Goal: Information Seeking & Learning: Learn about a topic

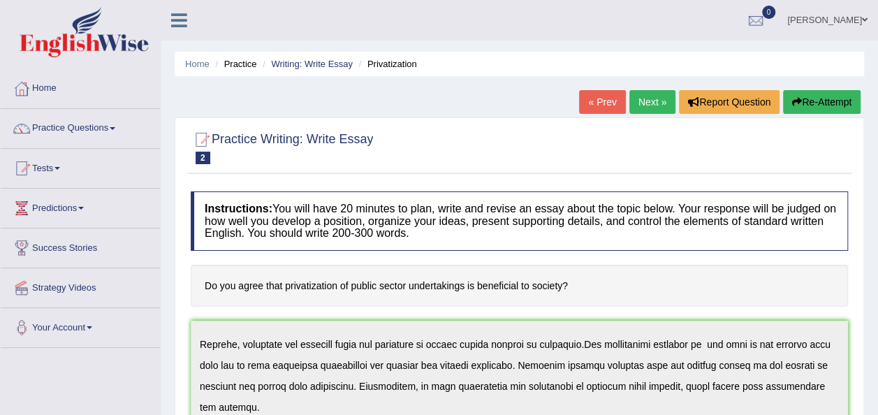
click at [661, 105] on link "Next »" at bounding box center [652, 102] width 46 height 24
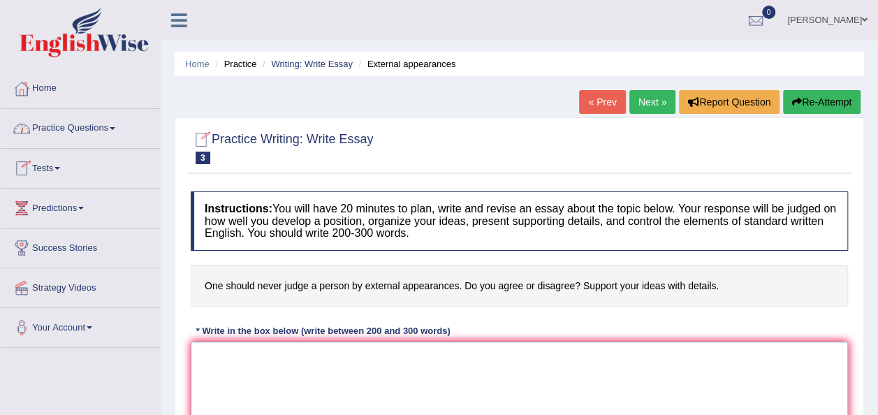
click at [244, 377] on textarea at bounding box center [519, 408] width 657 height 135
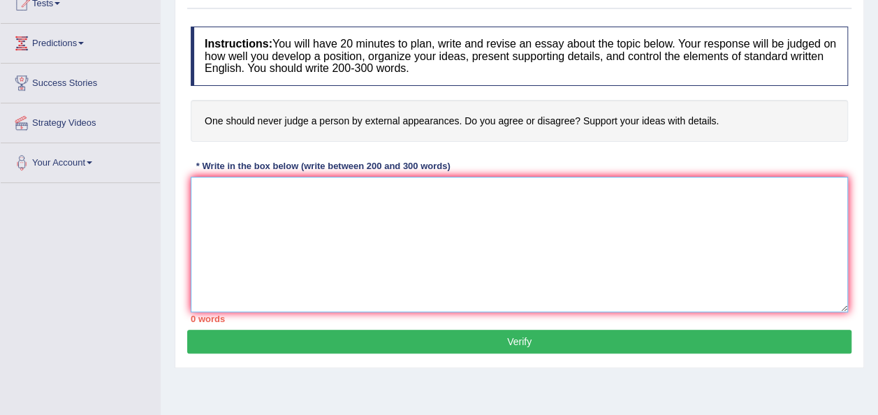
type textarea "'"
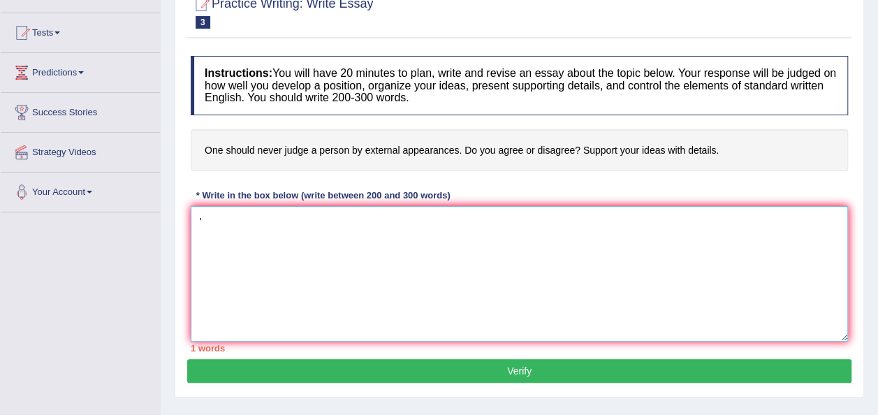
scroll to position [128, 0]
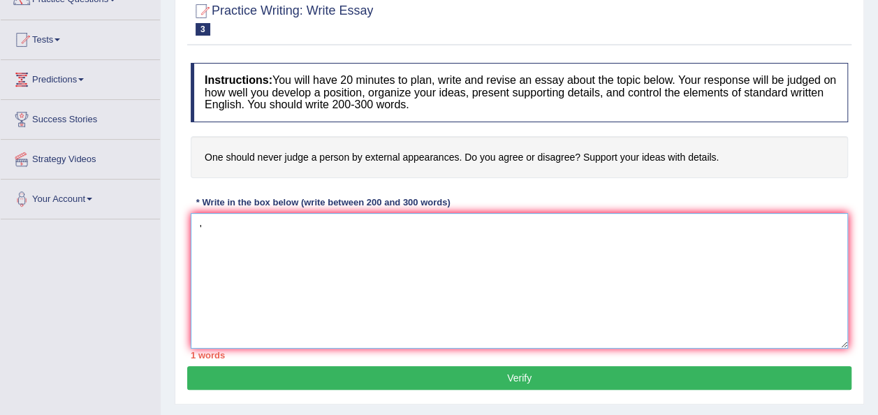
click at [207, 234] on textarea "'" at bounding box center [519, 280] width 657 height 135
click at [230, 221] on textarea at bounding box center [519, 280] width 657 height 135
click at [236, 240] on textarea at bounding box center [519, 280] width 657 height 135
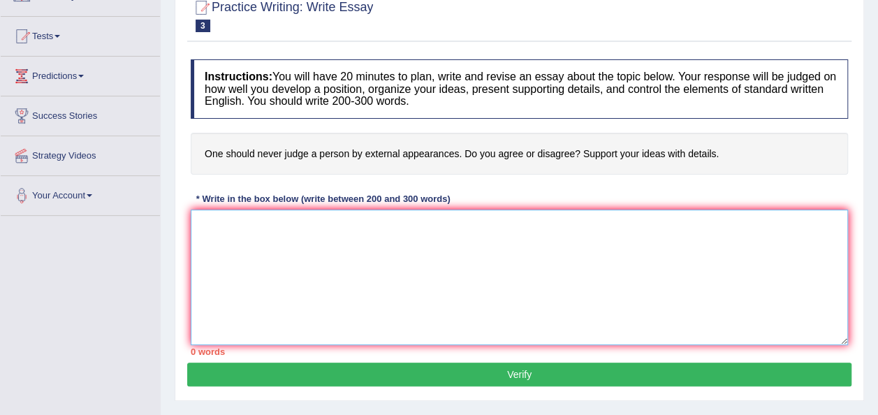
scroll to position [133, 0]
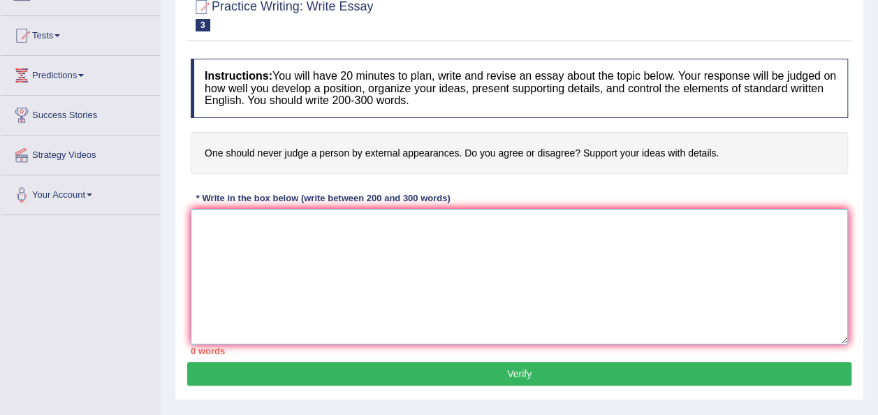
click at [198, 230] on textarea at bounding box center [519, 276] width 657 height 135
click at [216, 229] on textarea at bounding box center [519, 276] width 657 height 135
click at [232, 236] on textarea at bounding box center [519, 276] width 657 height 135
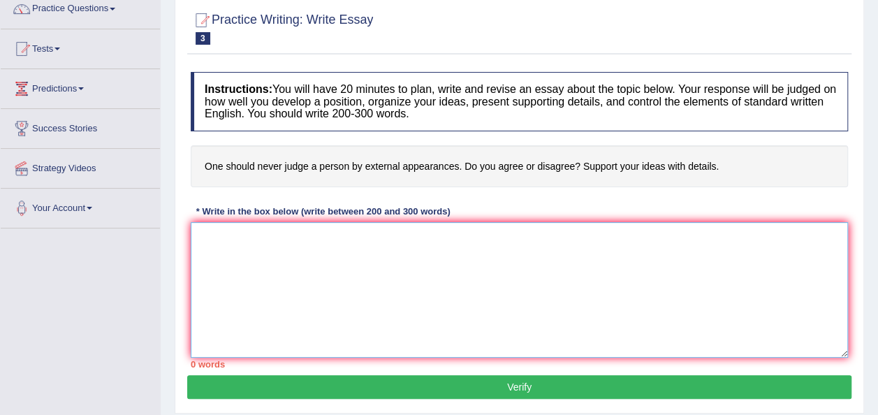
scroll to position [117, 0]
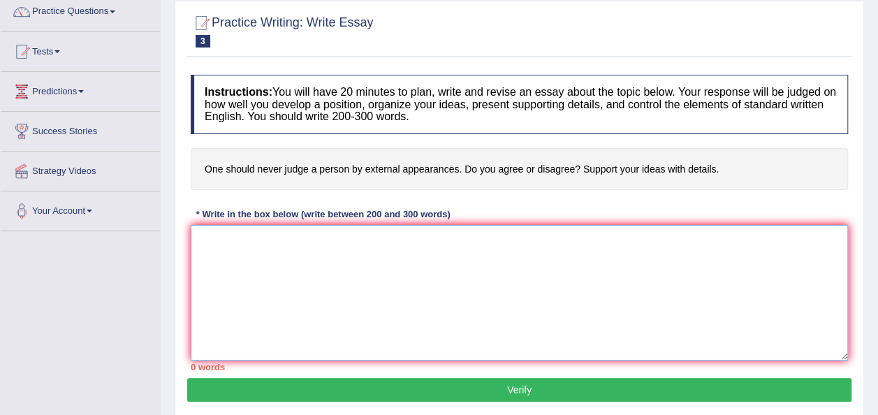
click at [220, 261] on textarea at bounding box center [519, 292] width 657 height 135
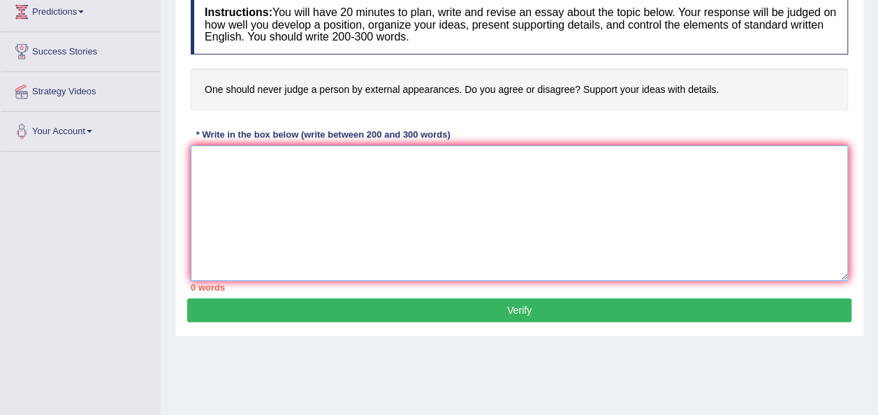
scroll to position [206, 0]
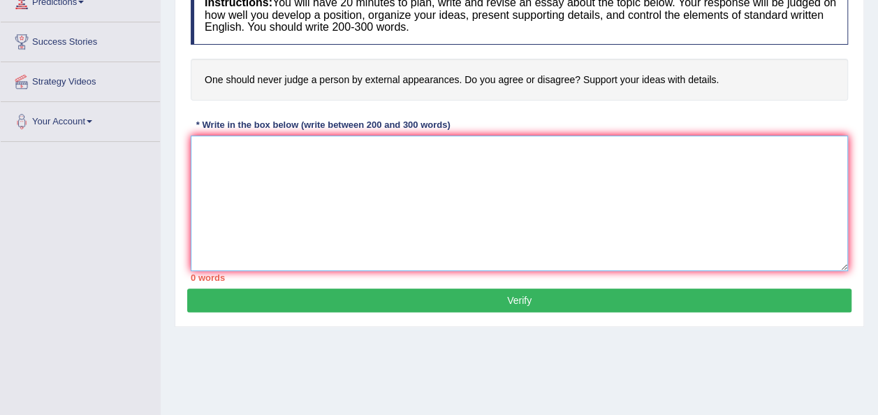
click at [249, 179] on textarea at bounding box center [519, 202] width 657 height 135
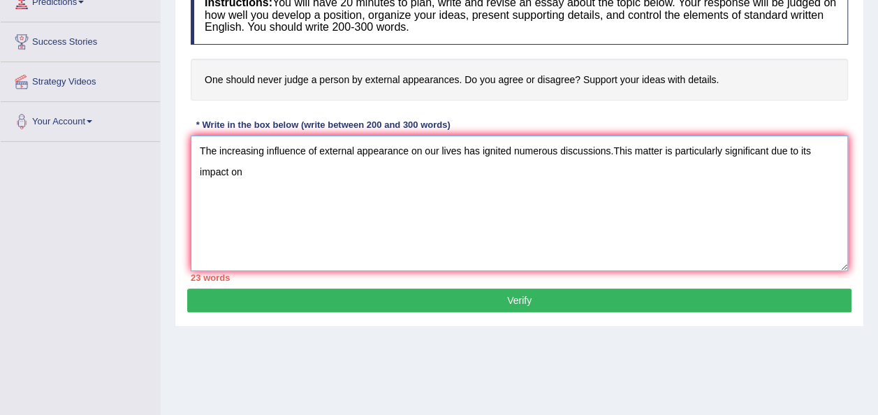
click at [418, 225] on textarea "The increasing influence of external appearance on our lives has ignited numero…" at bounding box center [519, 202] width 657 height 135
type textarea "The increasing influence of external appearance on our lives has ignited numero…"
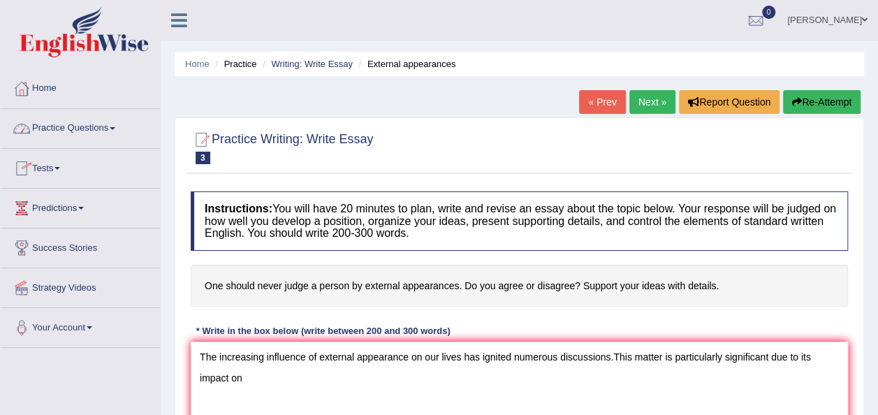
click at [113, 127] on span at bounding box center [113, 128] width 6 height 3
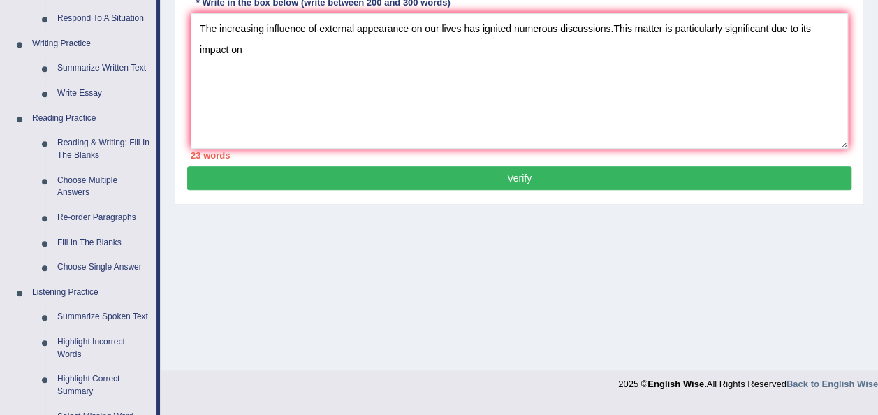
scroll to position [341, 0]
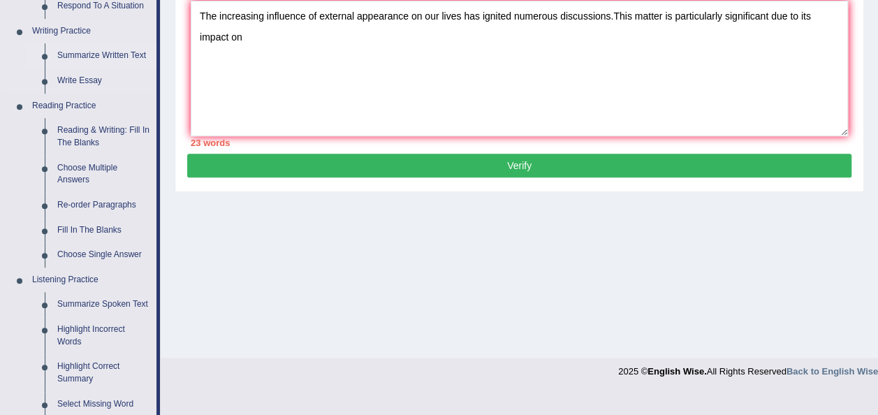
click at [79, 62] on link "Summarize Written Text" at bounding box center [103, 55] width 105 height 25
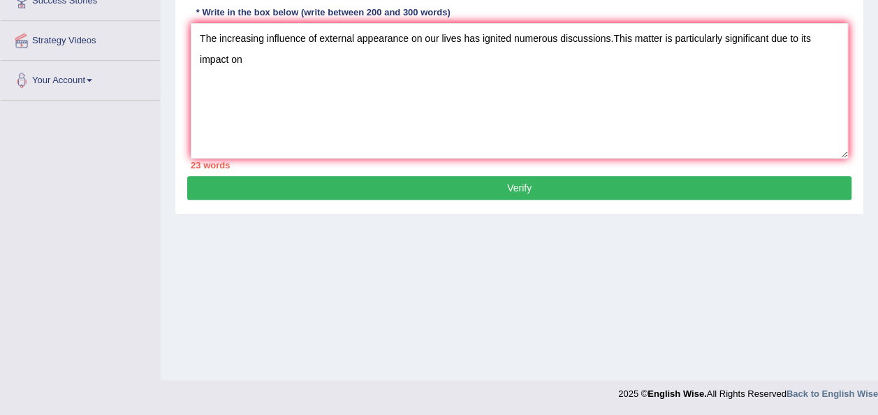
scroll to position [184, 0]
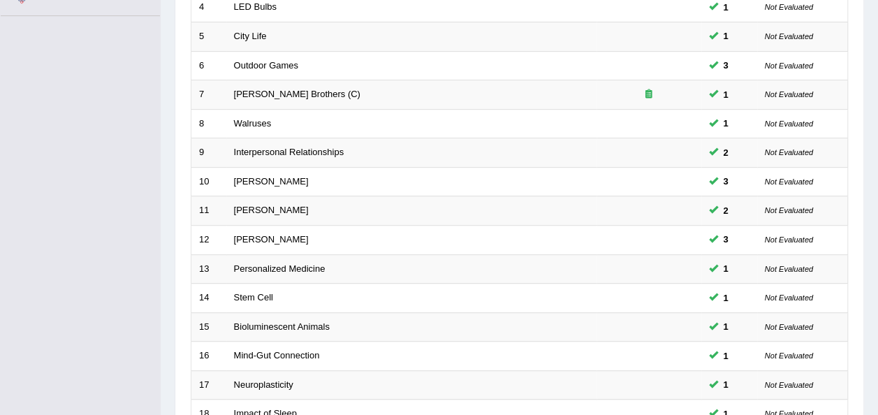
scroll to position [503, 0]
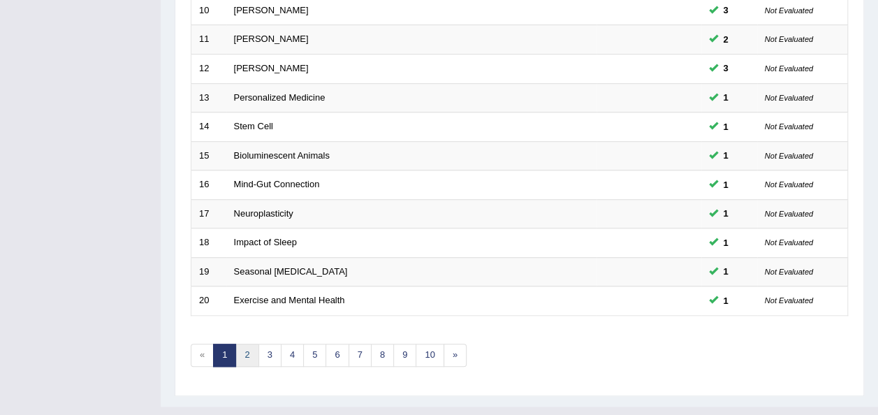
click at [243, 344] on link "2" at bounding box center [246, 355] width 23 height 23
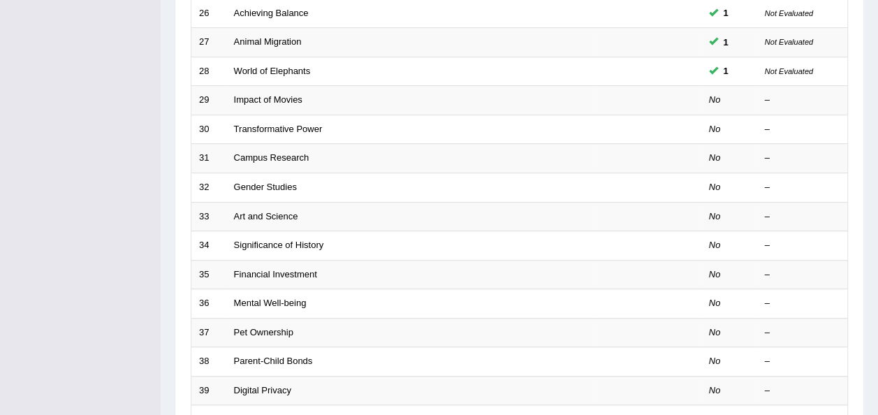
scroll to position [383, 0]
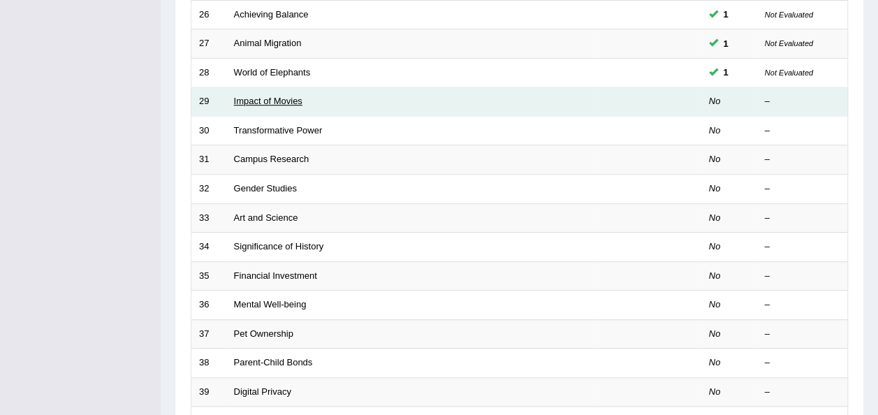
click at [242, 96] on link "Impact of Movies" at bounding box center [268, 101] width 68 height 10
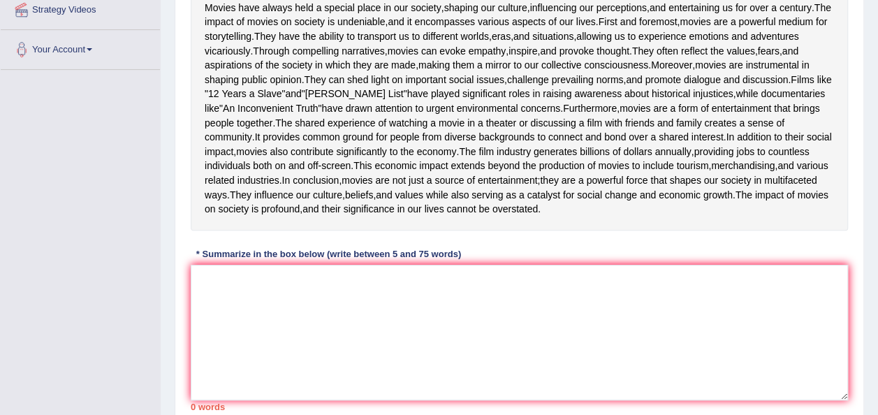
scroll to position [277, 0]
click at [224, 385] on textarea at bounding box center [519, 332] width 657 height 135
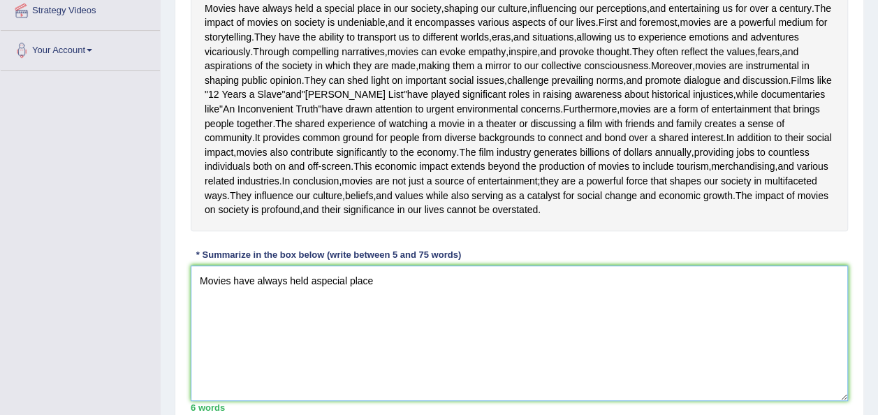
click at [316, 395] on textarea "Movies have always held aspecial place" at bounding box center [519, 332] width 657 height 135
click at [381, 392] on textarea "Movies have always held a special place" at bounding box center [519, 332] width 657 height 135
click at [375, 394] on textarea "Movies have always held a special placein our society" at bounding box center [519, 332] width 657 height 135
click at [446, 401] on textarea "Movies have always held a special place in our society" at bounding box center [519, 332] width 657 height 135
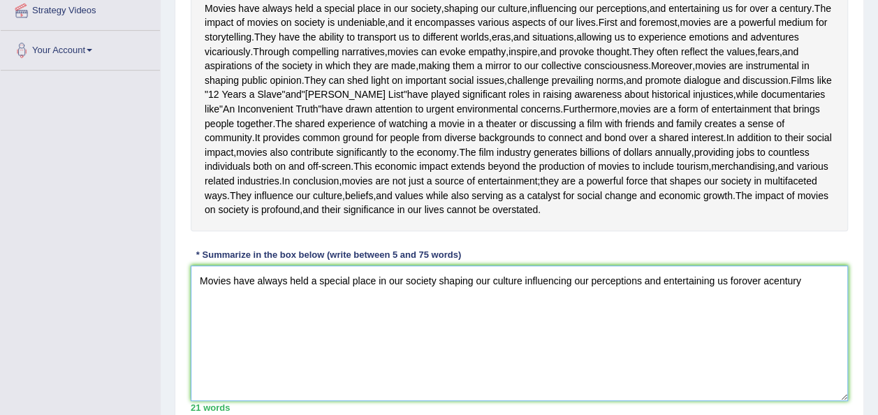
click at [767, 396] on textarea "Movies have always held a special place in our society shaping our culture infl…" at bounding box center [519, 332] width 657 height 135
click at [739, 397] on textarea "Movies have always held a special place in our society shaping our culture infl…" at bounding box center [519, 332] width 657 height 135
click at [744, 392] on textarea "Movies have always held a special place in our society shaping our culture infl…" at bounding box center [519, 332] width 657 height 135
click at [814, 397] on textarea "Movies have always held a special place in our society shaping our culture infl…" at bounding box center [519, 332] width 657 height 135
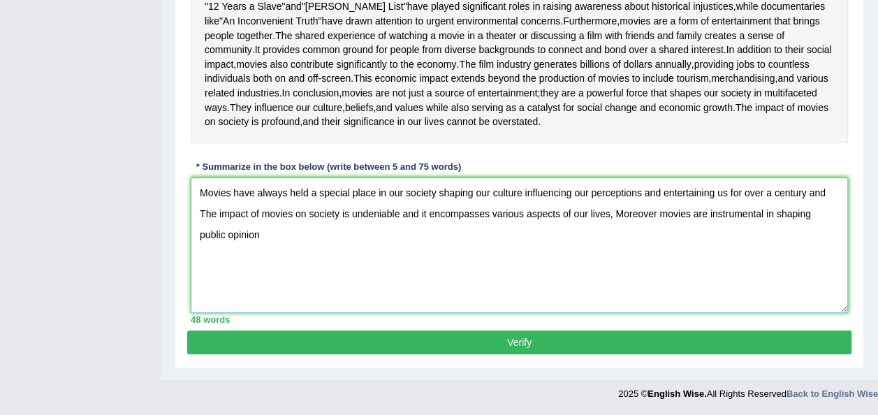
scroll to position [375, 0]
click at [654, 313] on textarea "Movies have always held a special place in our society shaping our culture infl…" at bounding box center [519, 244] width 657 height 135
click at [663, 313] on textarea "Movies have always held a special place in our society shaping our culture infl…" at bounding box center [519, 244] width 657 height 135
click at [271, 313] on textarea "Movies have always held a special place in our society shaping our culture infl…" at bounding box center [519, 244] width 657 height 135
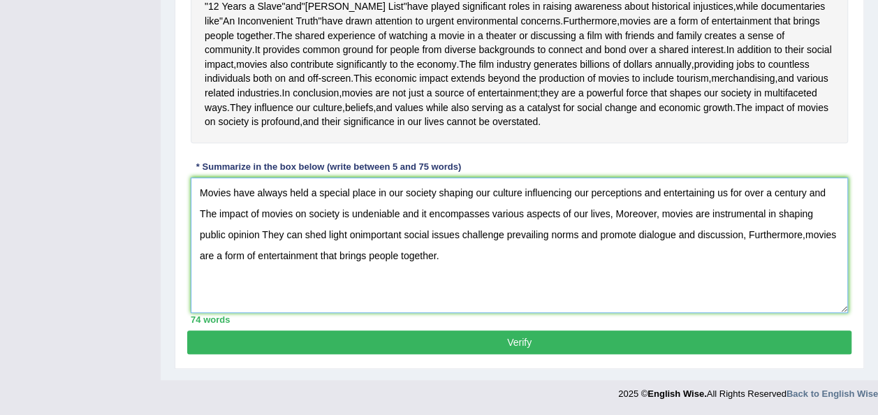
scroll to position [478, 0]
type textarea "Movies have always held a special place in our society shaping our culture infl…"
click at [547, 336] on button "Verify" at bounding box center [519, 342] width 664 height 24
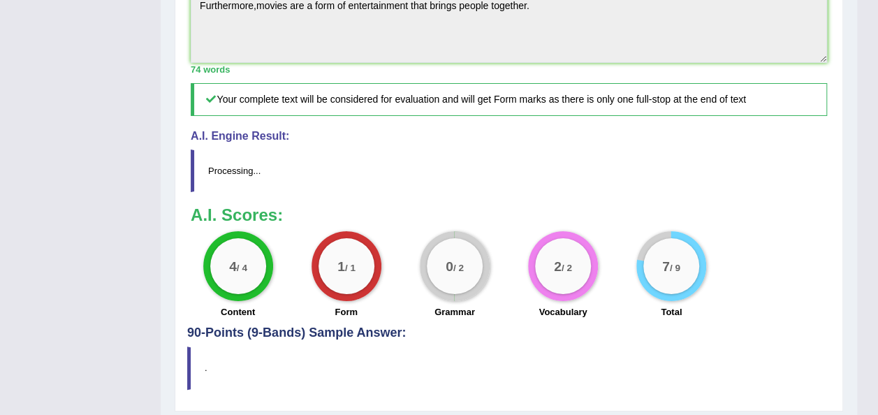
scroll to position [633, 0]
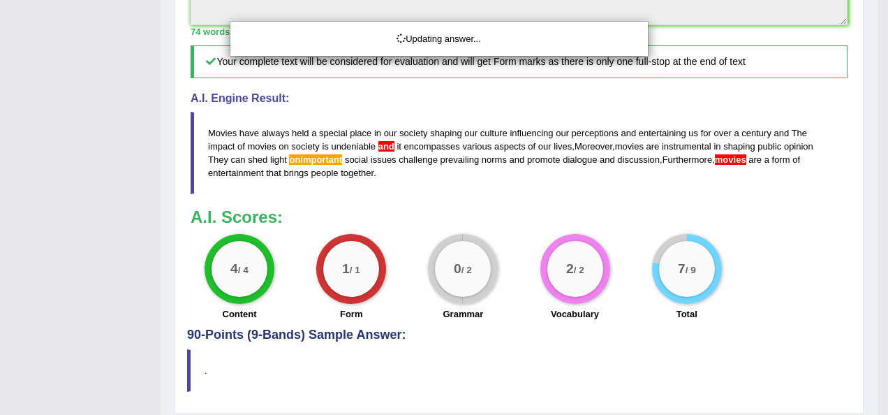
drag, startPoint x: 887, startPoint y: 247, endPoint x: 890, endPoint y: 390, distance: 143.2
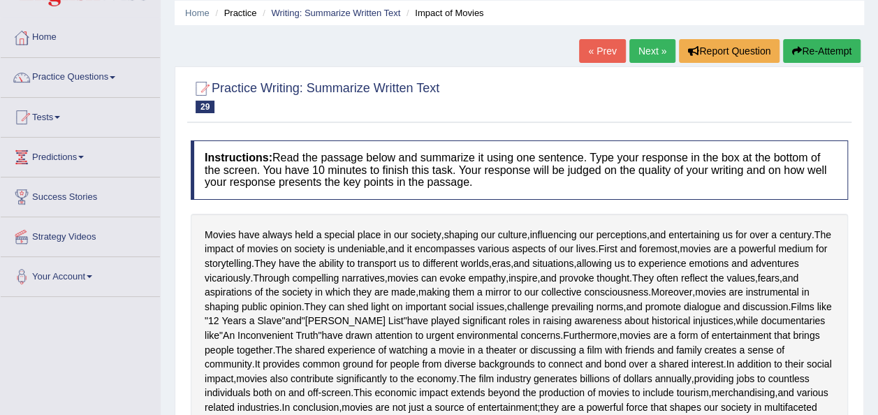
scroll to position [0, 0]
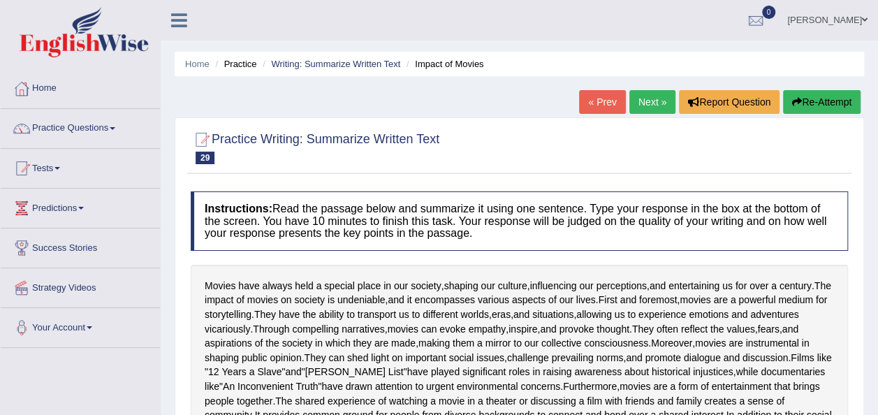
click at [647, 98] on link "Next »" at bounding box center [652, 102] width 46 height 24
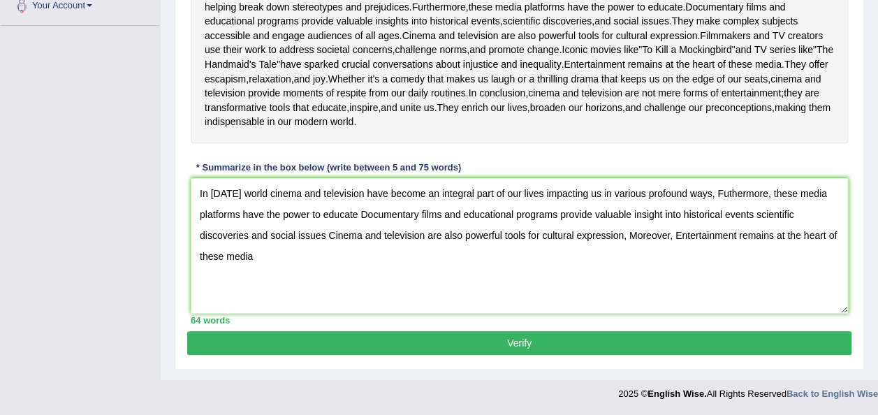
scroll to position [383, 0]
click at [728, 218] on textarea "In today's world cinema and television have become an integral part of our live…" at bounding box center [519, 245] width 657 height 135
click at [727, 219] on textarea "In today's world cinema and television have become an integral part of our live…" at bounding box center [519, 245] width 657 height 135
type textarea "In today's world cinema and television have become an integral part of our live…"
click at [785, 355] on button "Verify" at bounding box center [519, 343] width 664 height 24
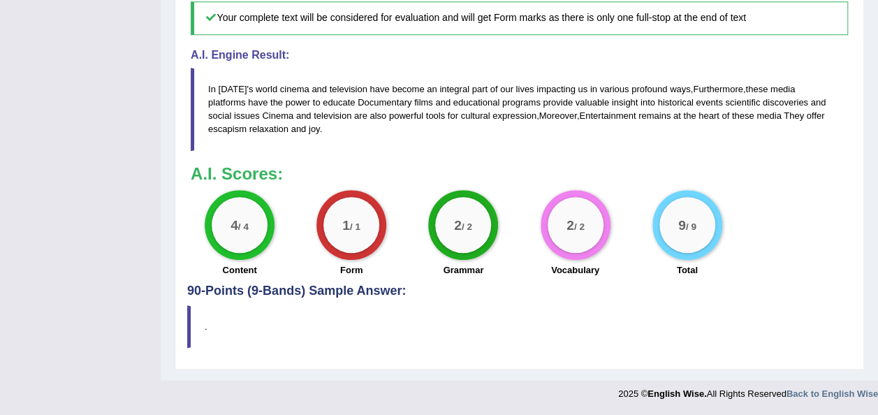
scroll to position [0, 0]
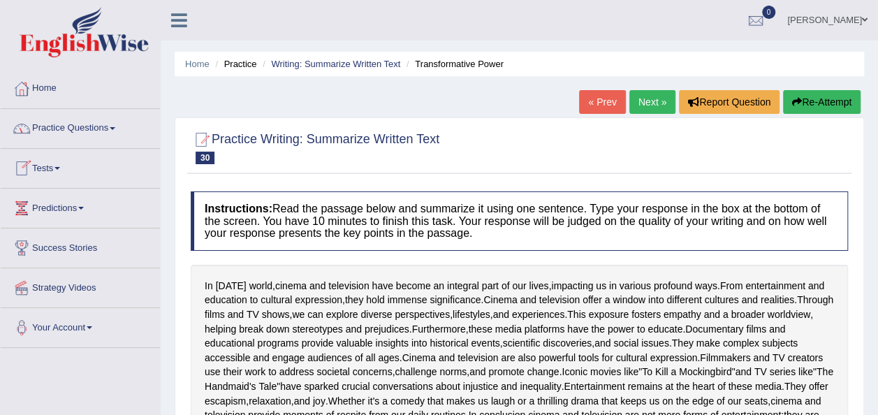
click at [117, 130] on link "Practice Questions" at bounding box center [80, 126] width 159 height 35
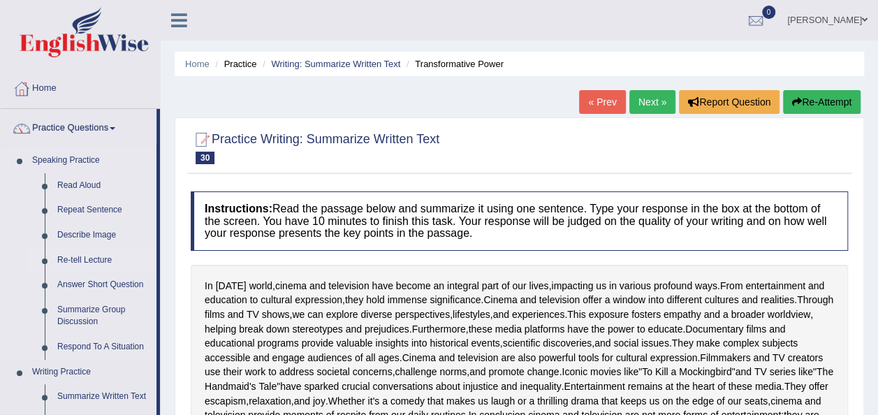
click at [88, 262] on link "Re-tell Lecture" at bounding box center [103, 260] width 105 height 25
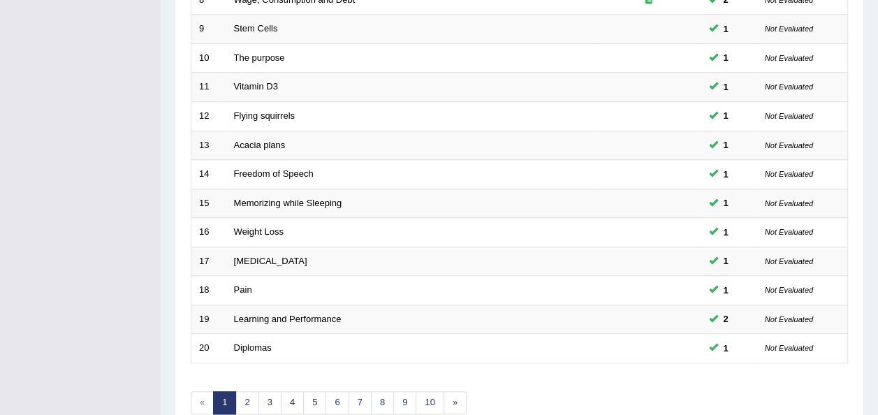
scroll to position [503, 0]
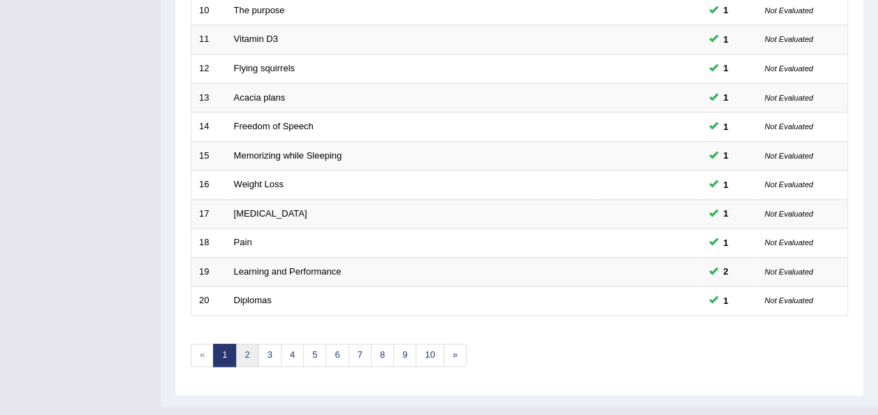
click at [242, 344] on link "2" at bounding box center [246, 355] width 23 height 23
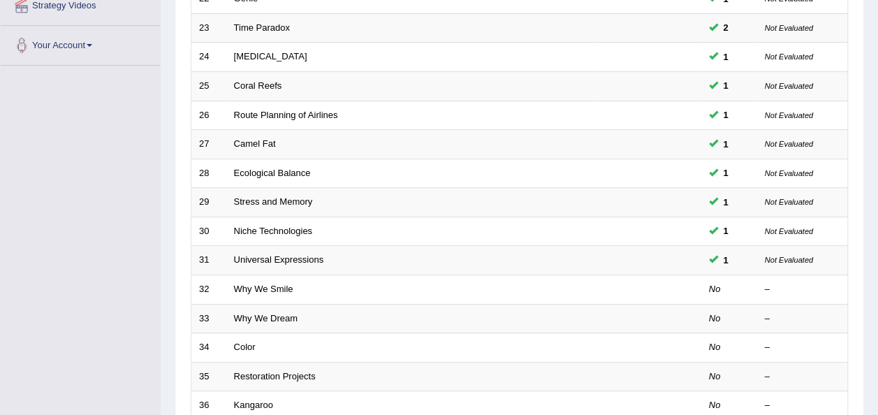
scroll to position [301, 0]
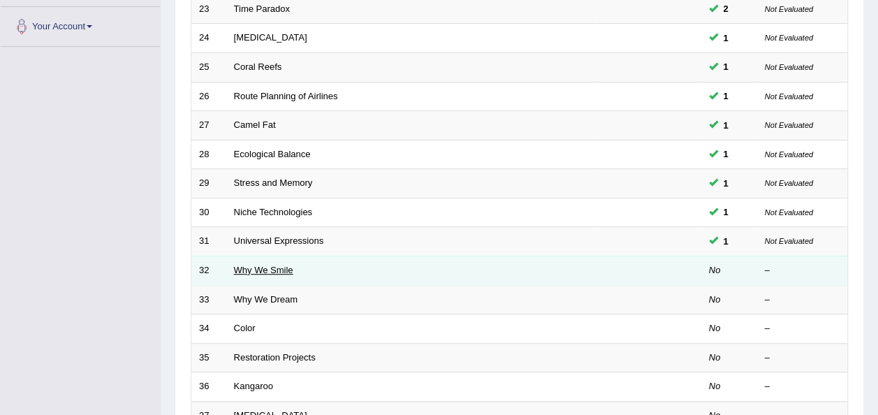
click at [270, 265] on link "Why We Smile" at bounding box center [263, 270] width 59 height 10
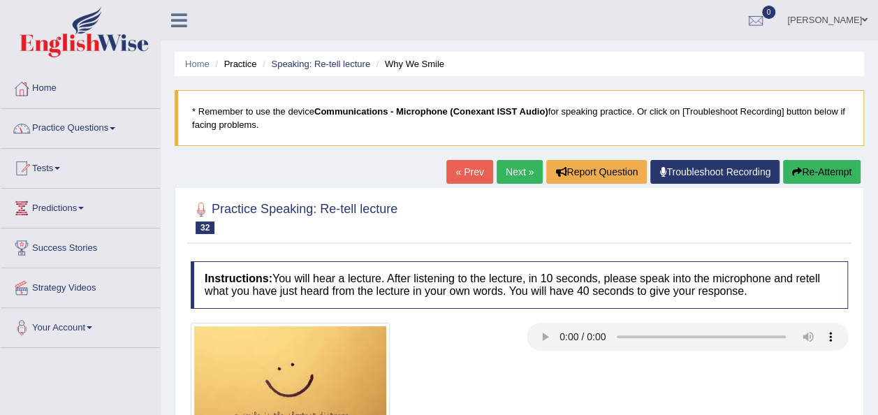
click at [118, 130] on link "Practice Questions" at bounding box center [80, 126] width 159 height 35
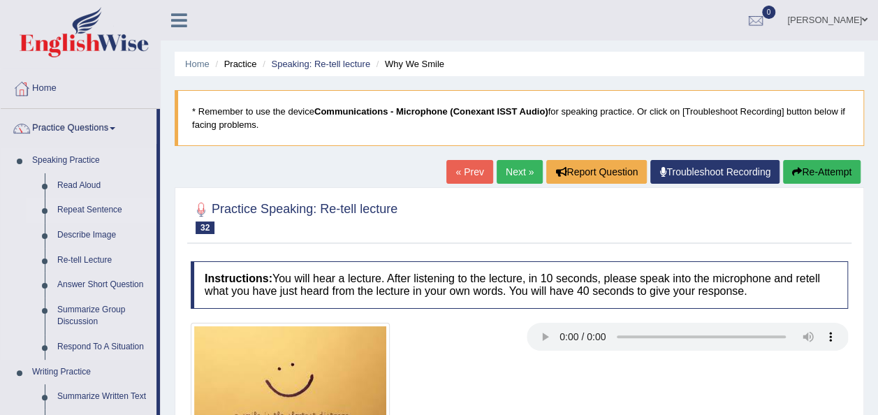
click at [89, 210] on link "Repeat Sentence" at bounding box center [103, 210] width 105 height 25
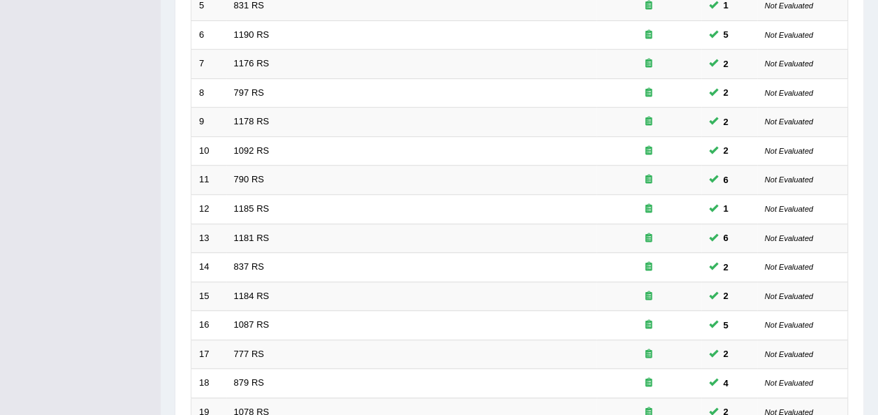
scroll to position [503, 0]
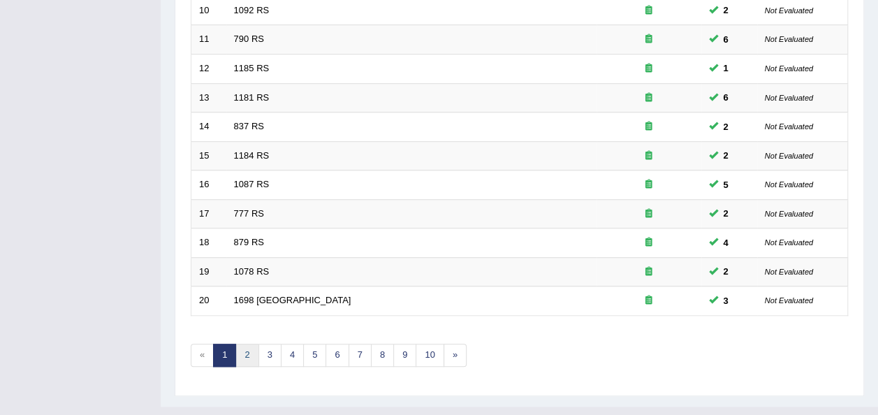
click at [251, 344] on link "2" at bounding box center [246, 355] width 23 height 23
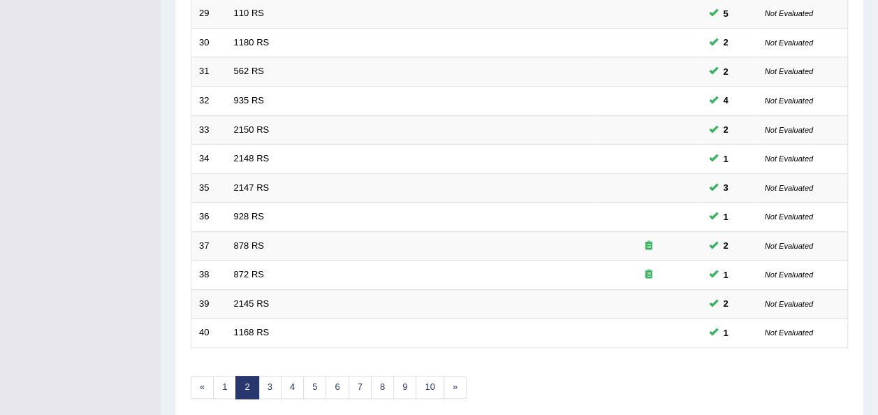
scroll to position [503, 0]
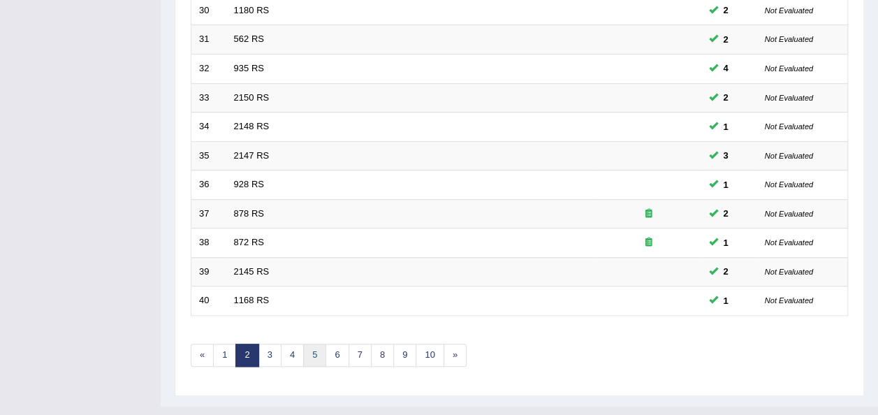
click at [307, 344] on link "5" at bounding box center [314, 355] width 23 height 23
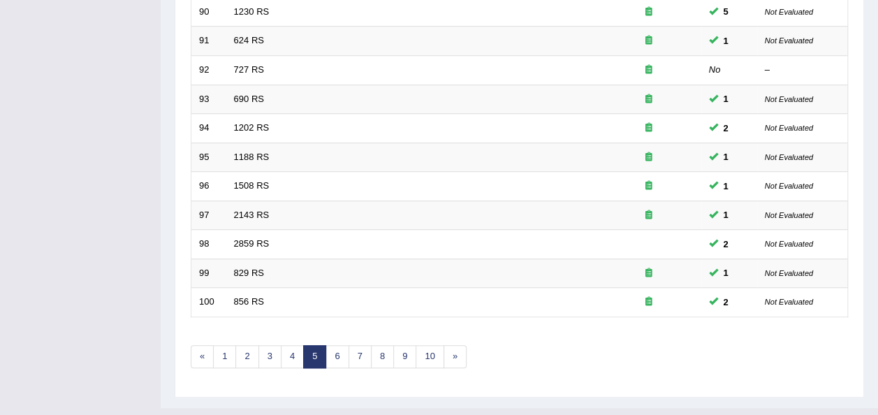
scroll to position [503, 0]
click at [372, 344] on link "8" at bounding box center [382, 355] width 23 height 23
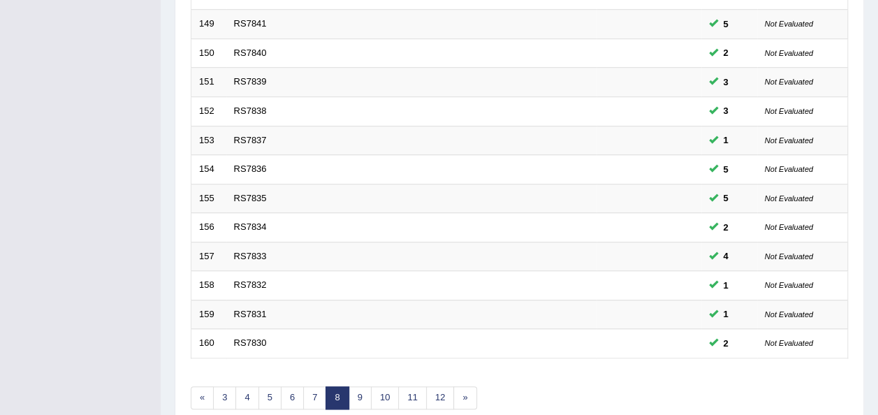
scroll to position [503, 0]
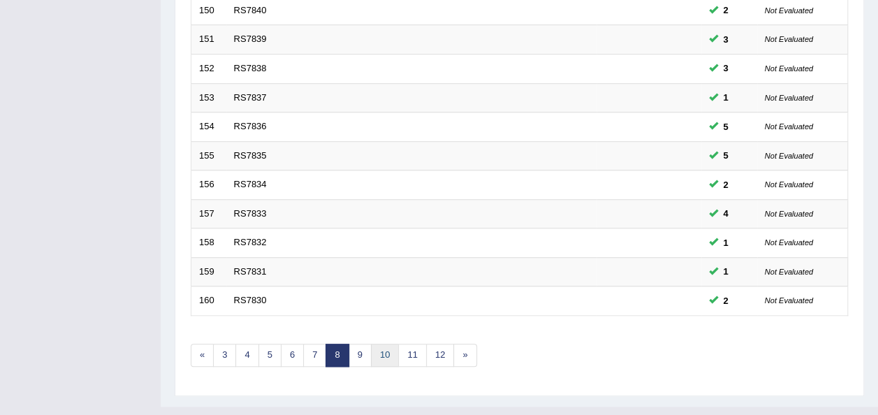
click at [372, 344] on link "10" at bounding box center [385, 355] width 28 height 23
drag, startPoint x: 0, startPoint y: 0, endPoint x: 372, endPoint y: 333, distance: 499.4
click at [372, 344] on link "10" at bounding box center [385, 355] width 28 height 23
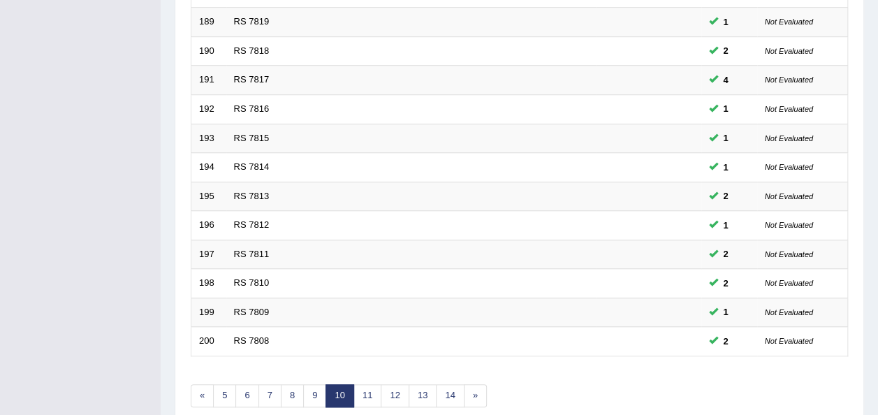
scroll to position [503, 0]
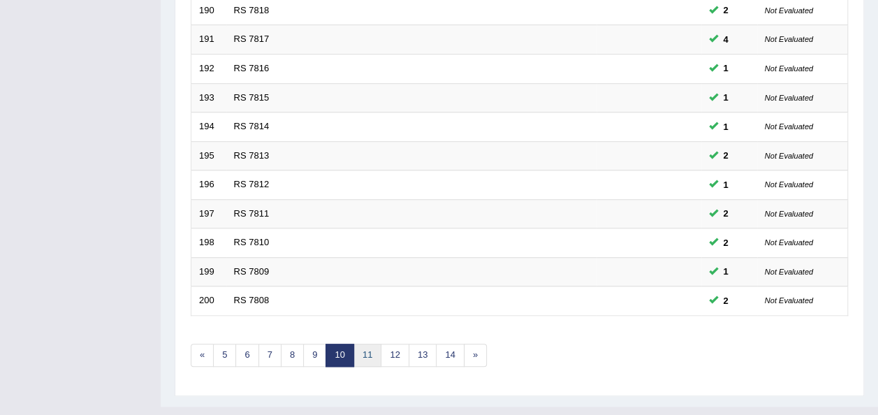
click at [372, 344] on link "11" at bounding box center [367, 355] width 28 height 23
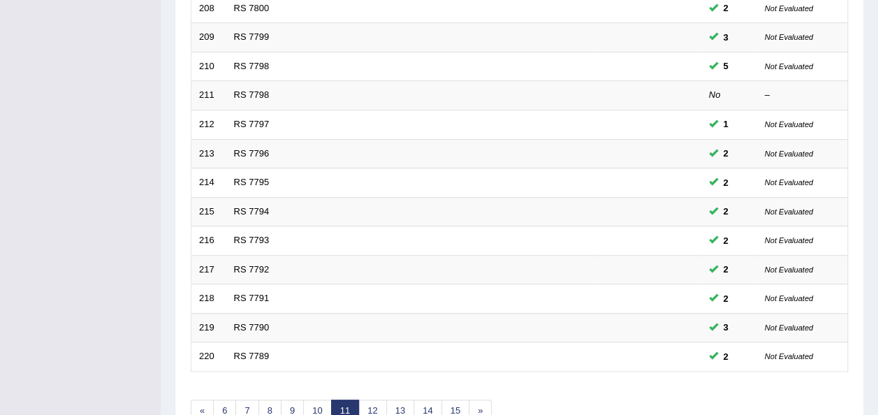
scroll to position [503, 0]
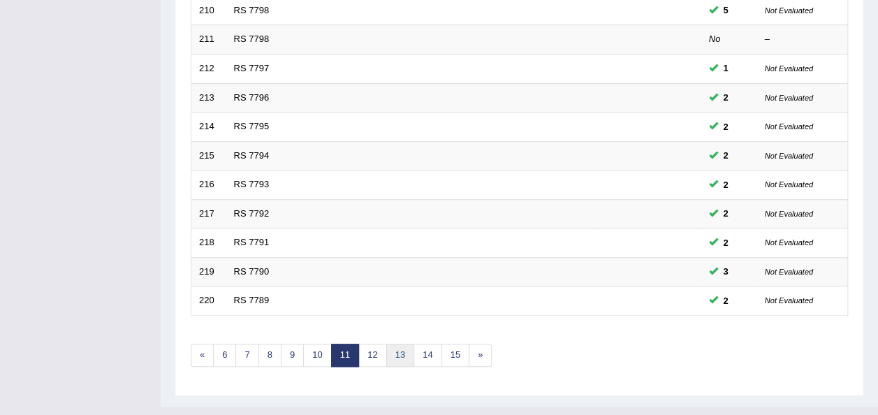
click at [397, 344] on link "13" at bounding box center [400, 355] width 28 height 23
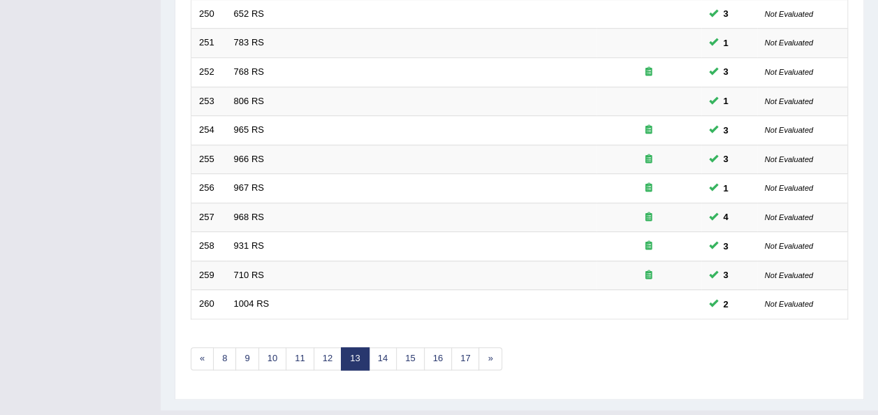
scroll to position [503, 0]
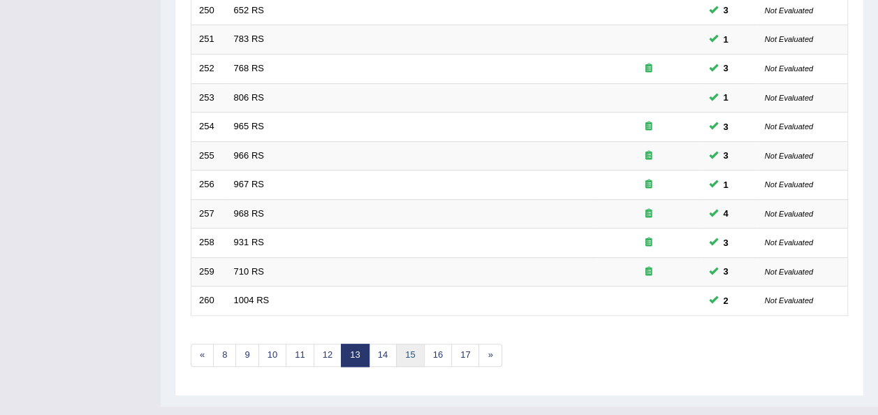
click at [396, 344] on link "15" at bounding box center [410, 355] width 28 height 23
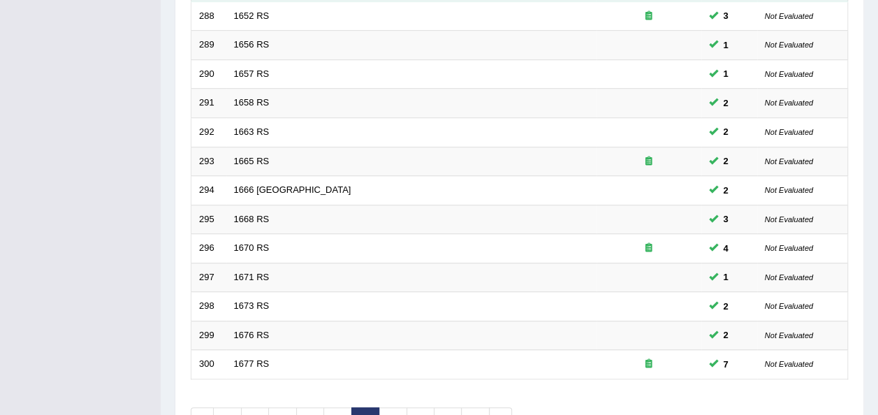
scroll to position [503, 0]
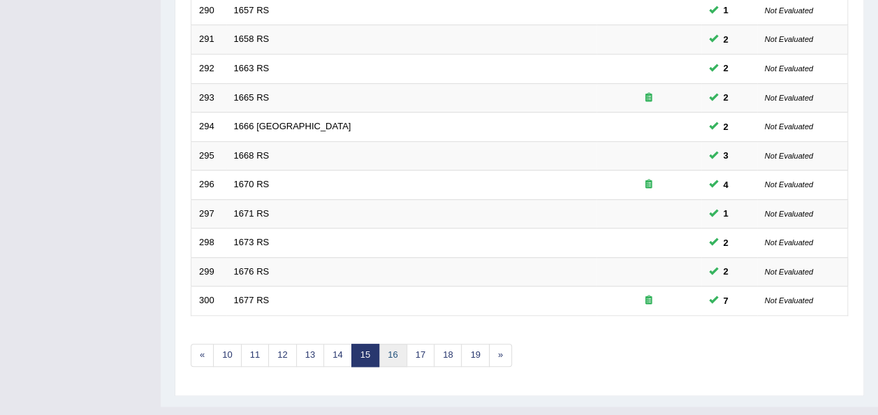
click at [392, 344] on link "16" at bounding box center [392, 355] width 28 height 23
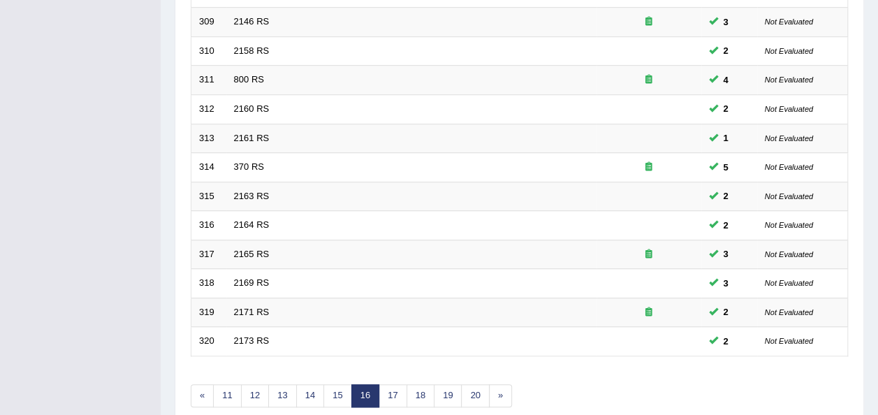
scroll to position [503, 0]
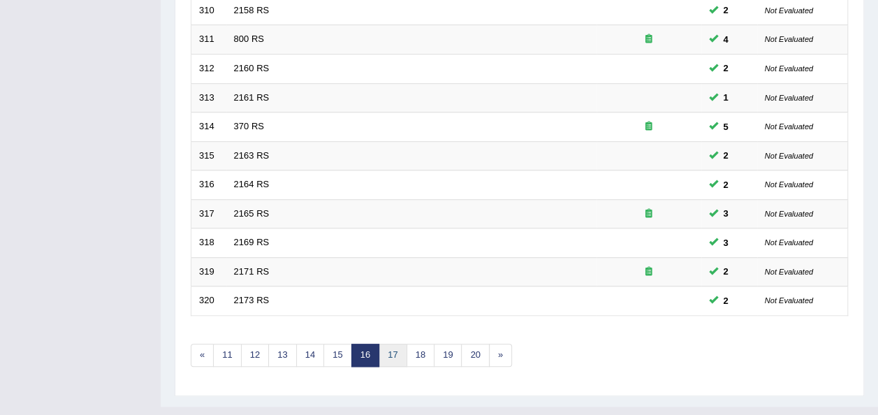
click at [392, 344] on link "17" at bounding box center [392, 355] width 28 height 23
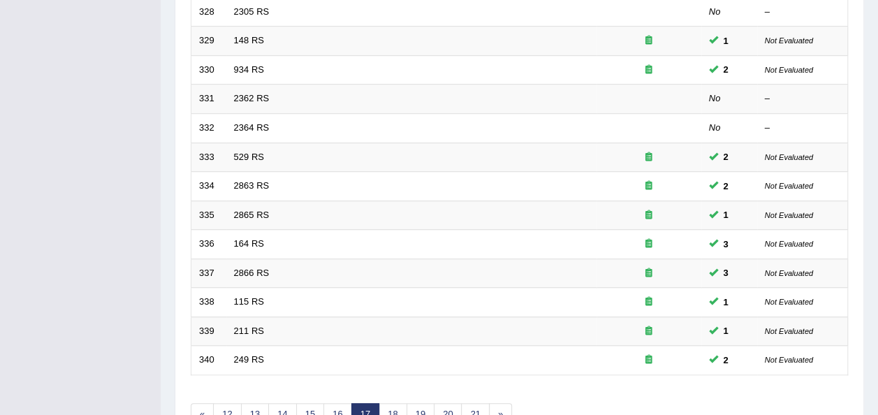
scroll to position [503, 0]
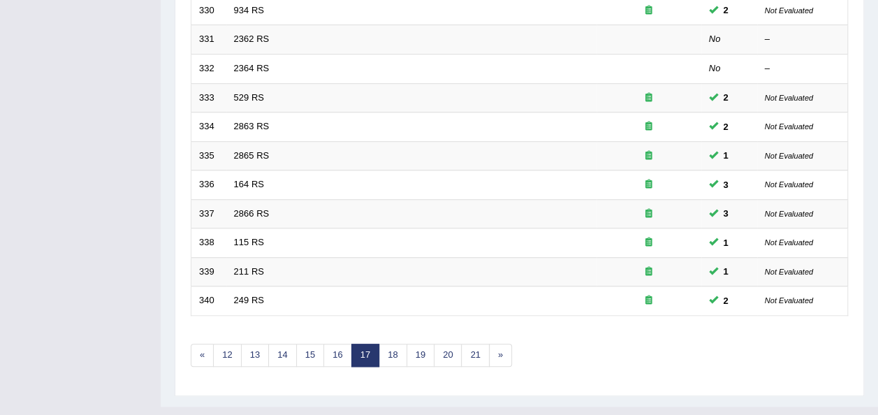
click at [385, 342] on div "Showing 321-340 of 2,652 items. # Title Exam Occurring Taken Last Result 321 22…" at bounding box center [519, 12] width 657 height 744
click at [392, 344] on link "18" at bounding box center [392, 355] width 28 height 23
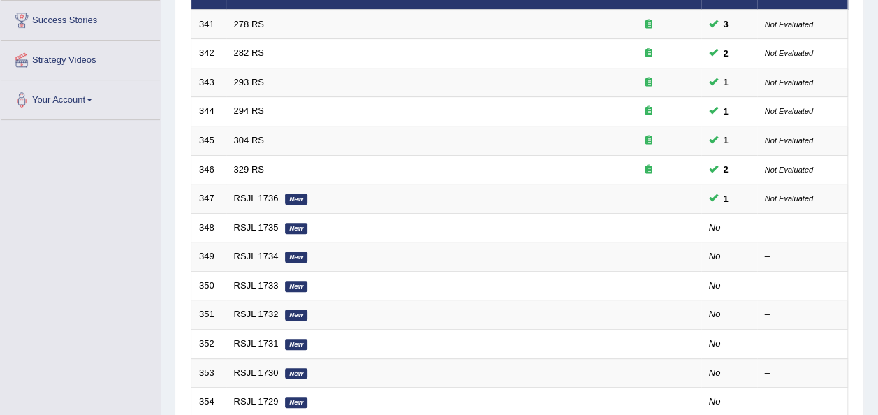
scroll to position [251, 0]
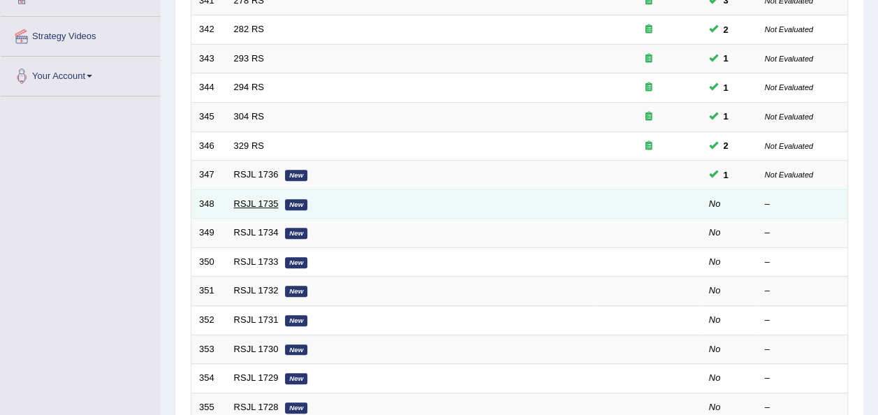
click at [254, 198] on link "RSJL 1735" at bounding box center [256, 203] width 45 height 10
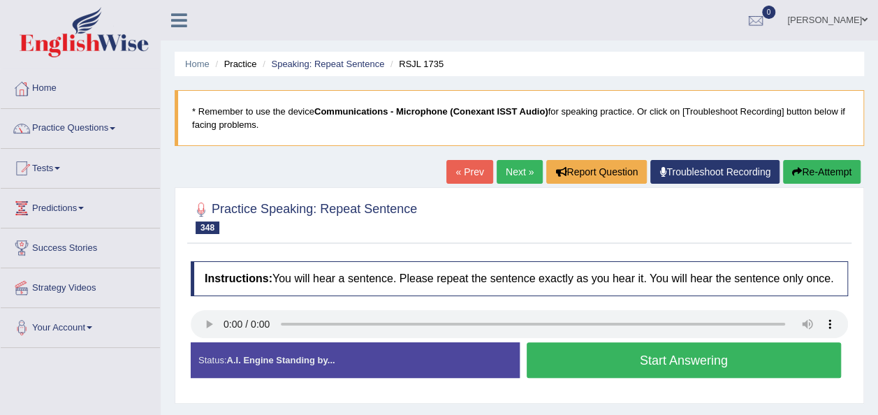
click at [570, 360] on button "Start Answering" at bounding box center [683, 360] width 315 height 36
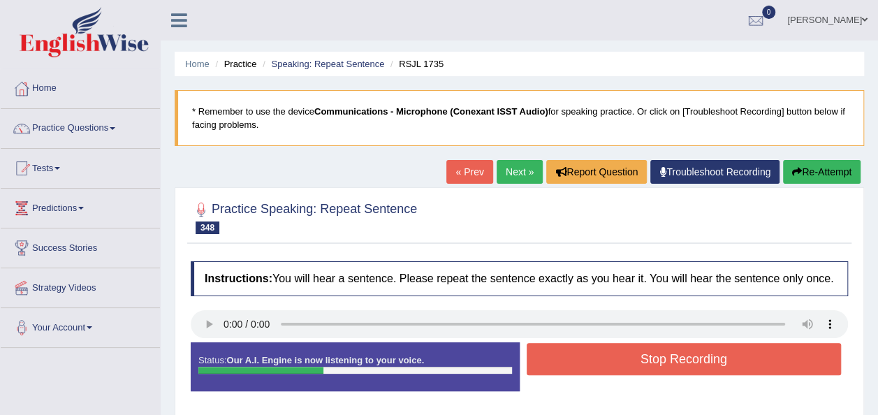
click at [570, 360] on button "Stop Recording" at bounding box center [683, 359] width 315 height 32
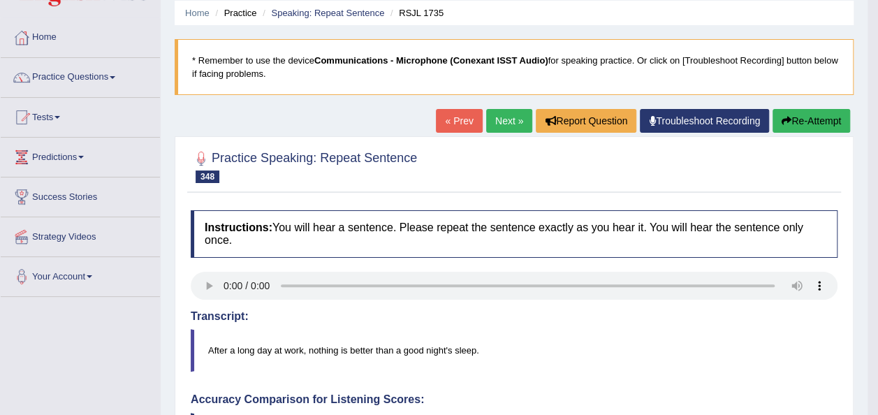
scroll to position [28, 0]
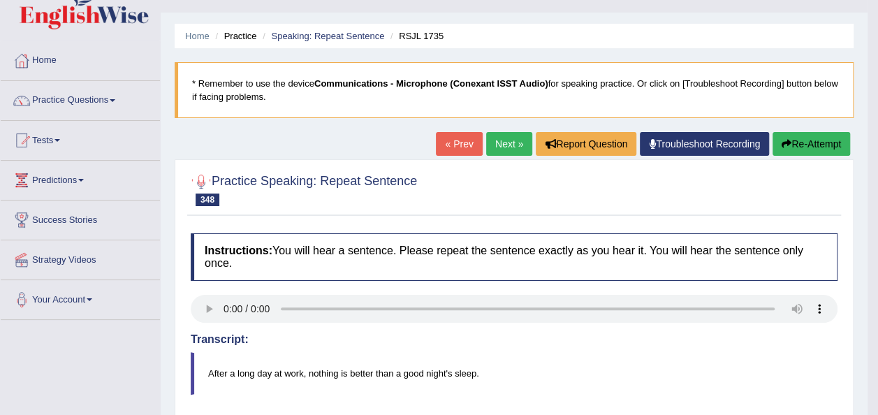
click at [514, 138] on link "Next »" at bounding box center [509, 144] width 46 height 24
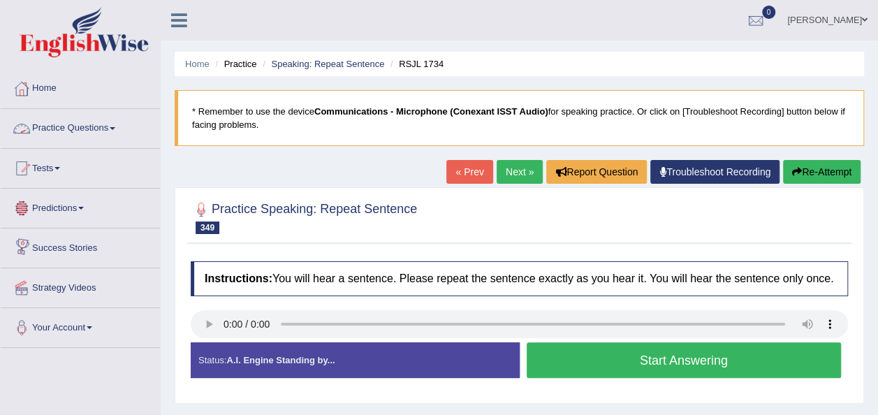
click at [113, 134] on link "Practice Questions" at bounding box center [80, 126] width 159 height 35
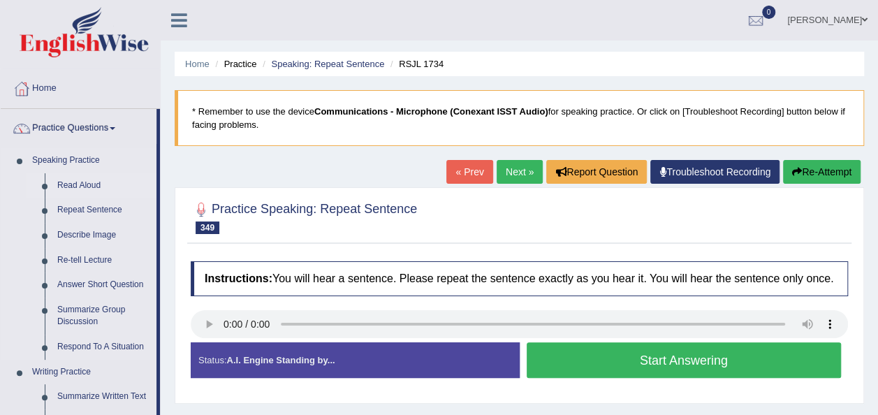
click at [89, 188] on link "Read Aloud" at bounding box center [103, 185] width 105 height 25
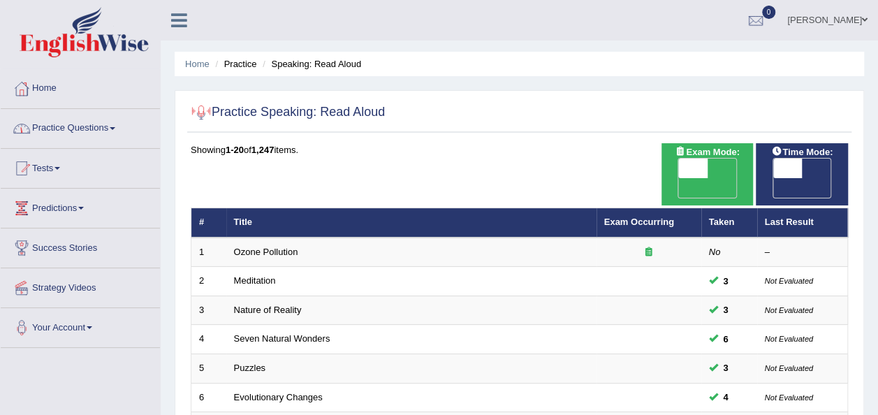
click at [110, 136] on link "Practice Questions" at bounding box center [80, 126] width 159 height 35
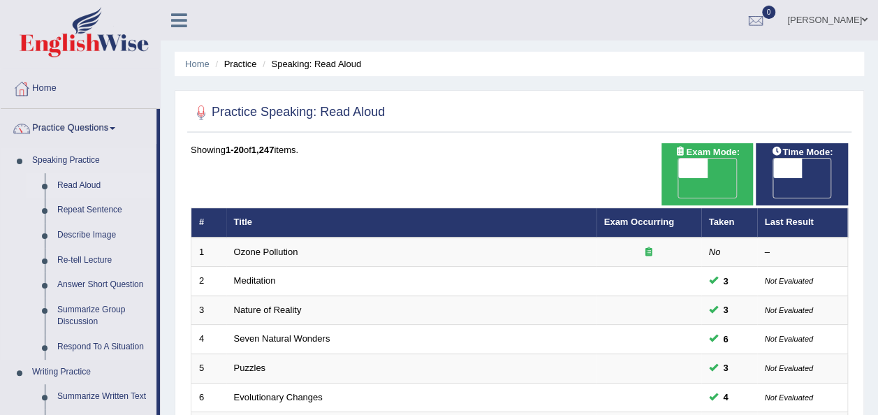
click at [84, 191] on link "Read Aloud" at bounding box center [103, 185] width 105 height 25
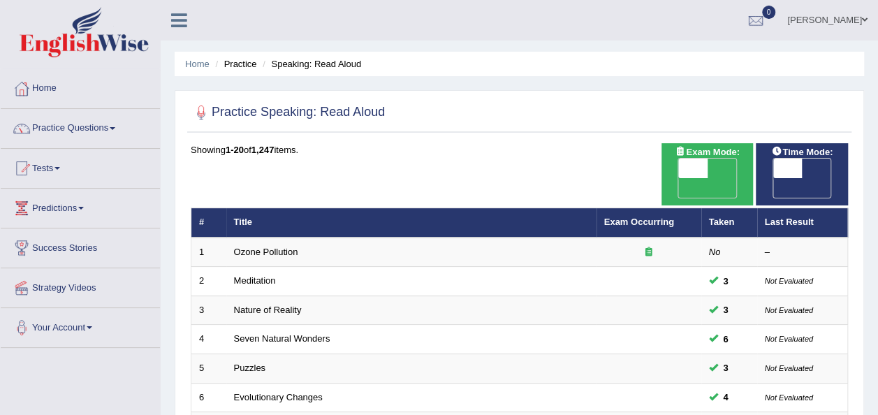
click at [114, 125] on link "Practice Questions" at bounding box center [80, 126] width 159 height 35
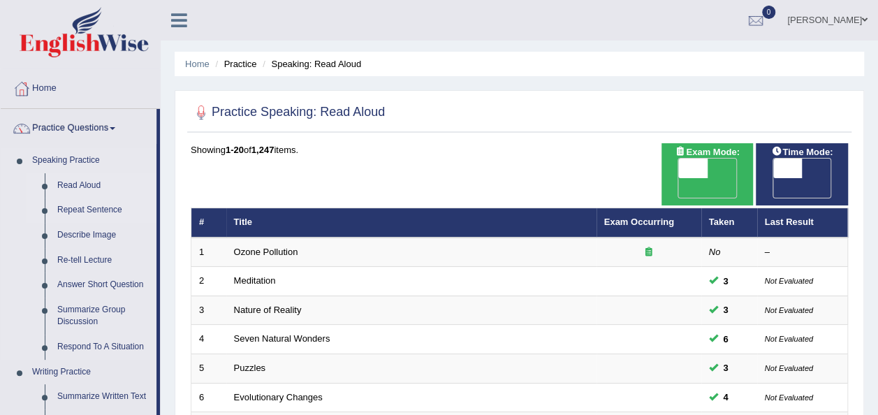
click at [82, 209] on link "Repeat Sentence" at bounding box center [103, 210] width 105 height 25
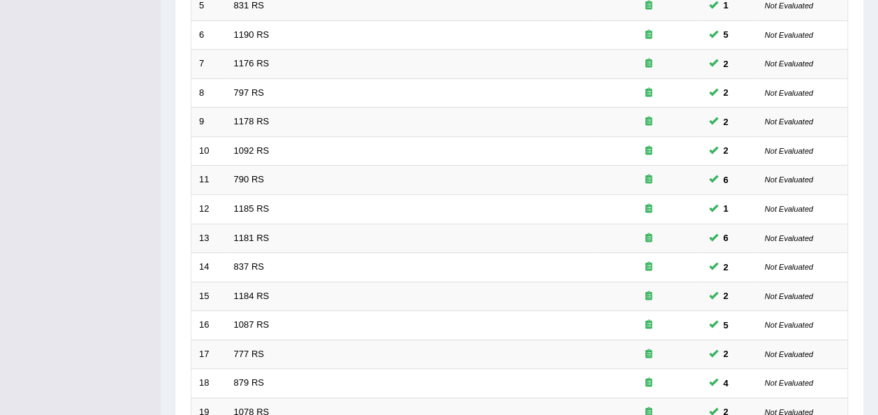
scroll to position [503, 0]
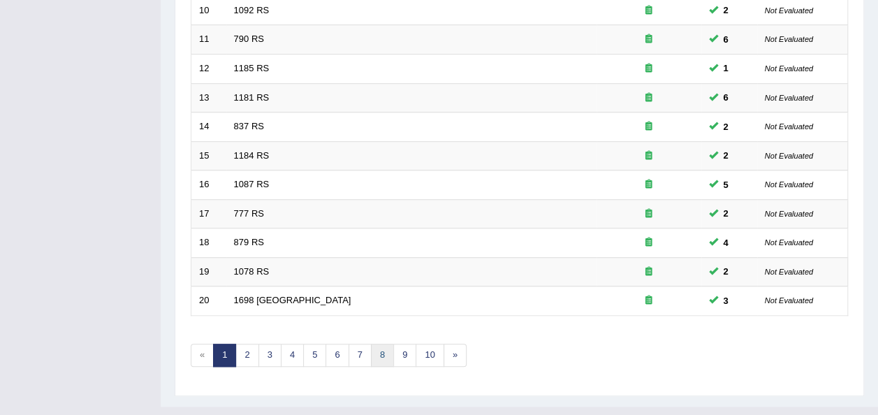
click at [375, 344] on link "8" at bounding box center [382, 355] width 23 height 23
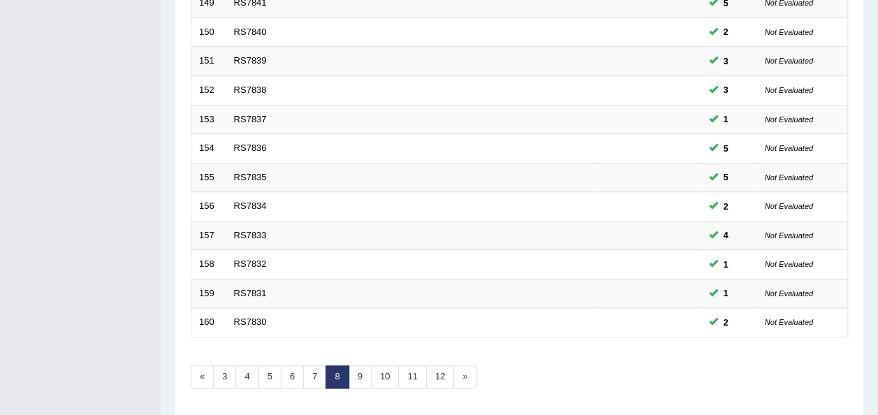
scroll to position [503, 0]
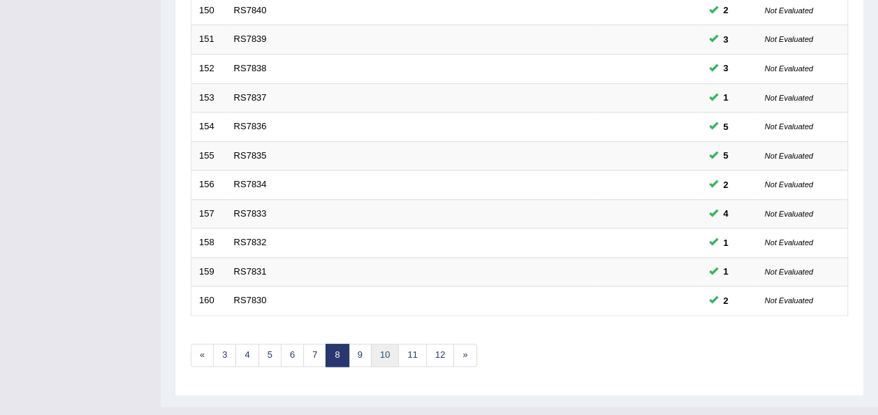
click at [381, 344] on link "10" at bounding box center [385, 355] width 28 height 23
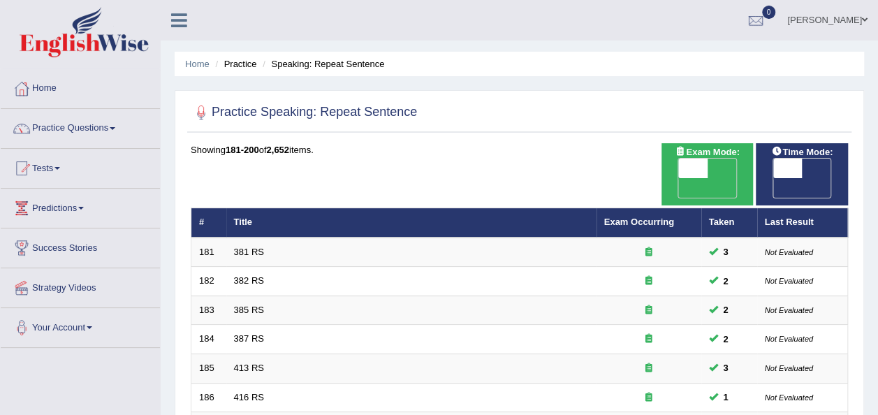
drag, startPoint x: 877, startPoint y: 351, endPoint x: 888, endPoint y: 369, distance: 21.9
click at [877, 369] on html "Toggle navigation Home Practice Questions Speaking Practice Read Aloud Repeat S…" at bounding box center [439, 207] width 878 height 415
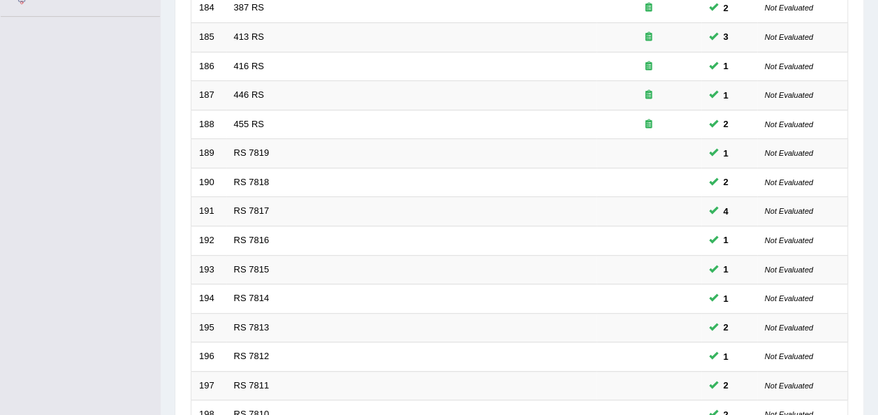
scroll to position [503, 0]
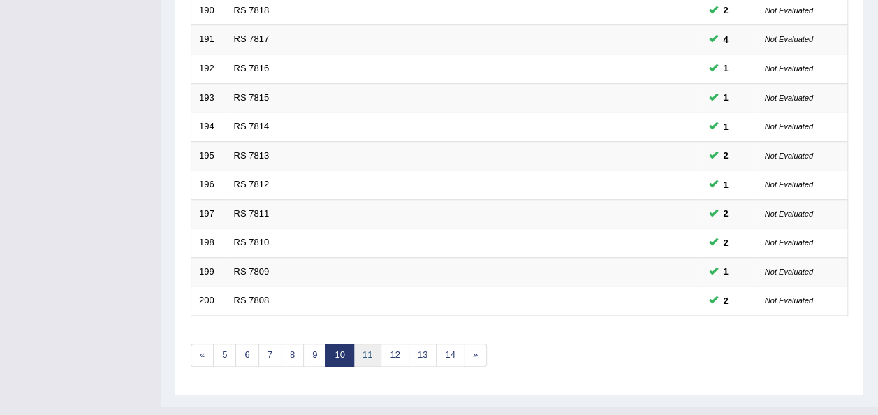
click at [368, 344] on link "11" at bounding box center [367, 355] width 28 height 23
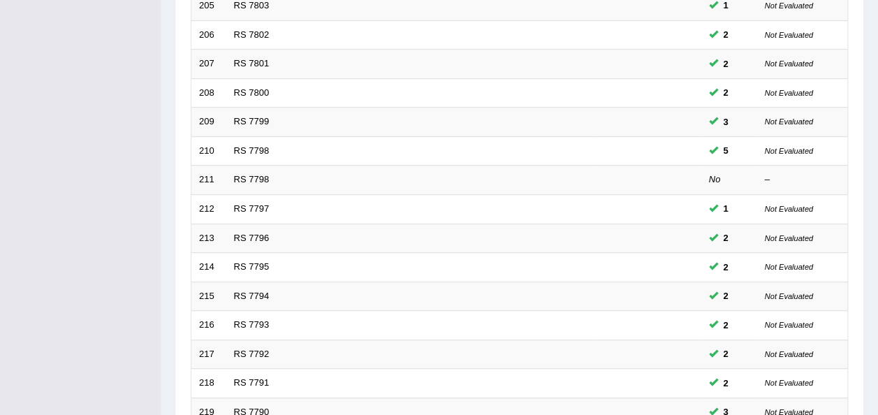
scroll to position [503, 0]
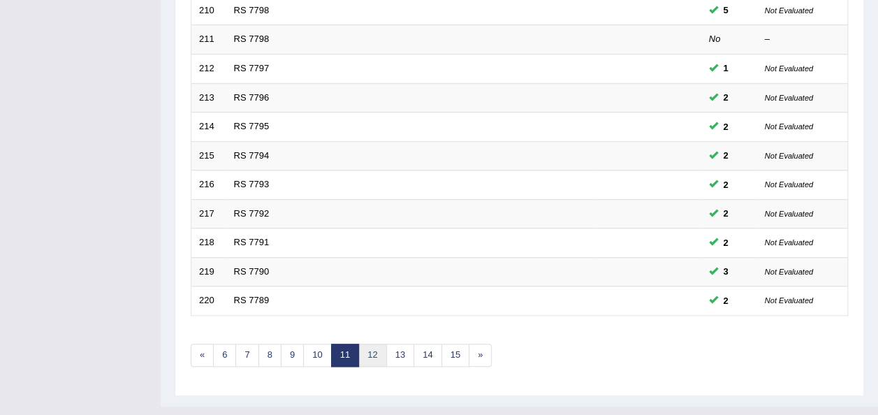
click at [371, 344] on link "12" at bounding box center [372, 355] width 28 height 23
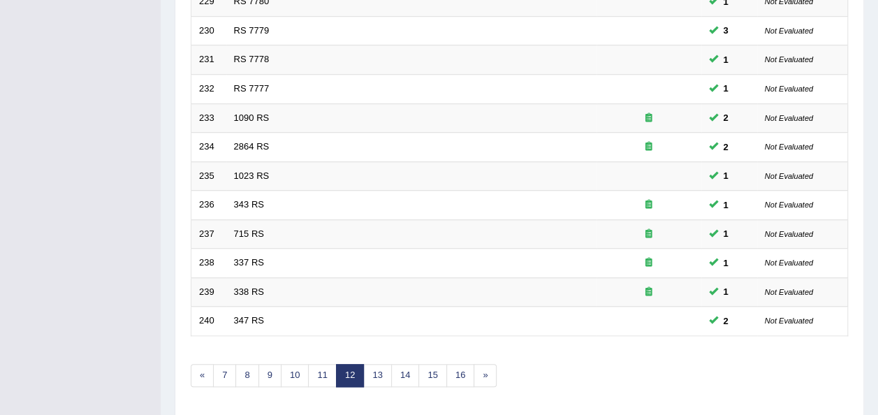
scroll to position [503, 0]
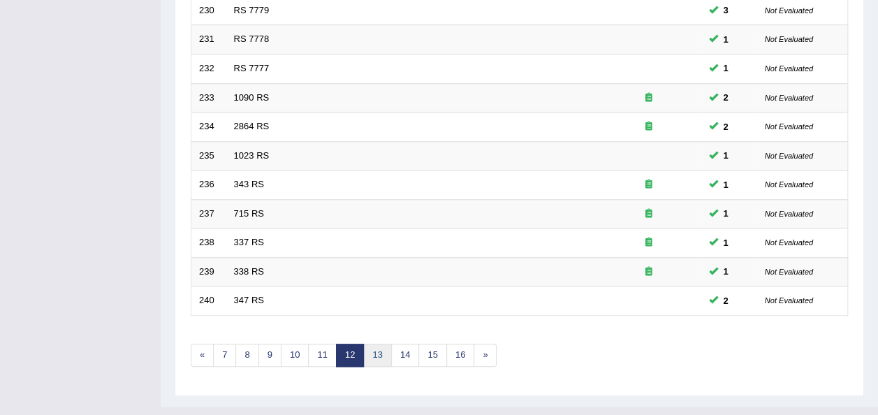
click at [374, 344] on link "13" at bounding box center [377, 355] width 28 height 23
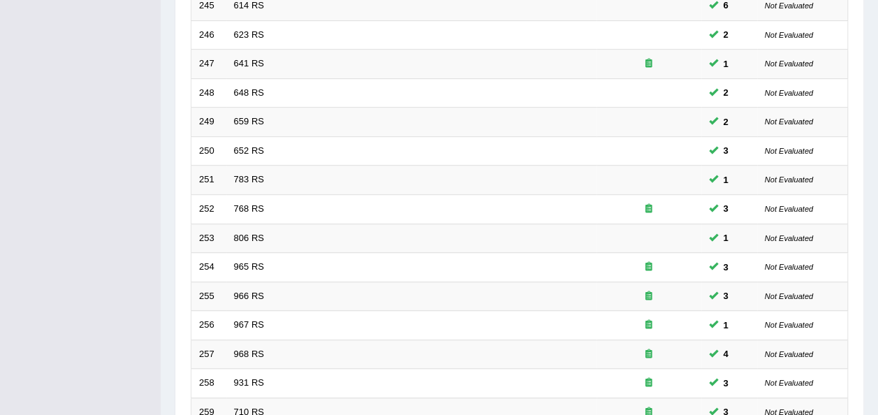
scroll to position [503, 0]
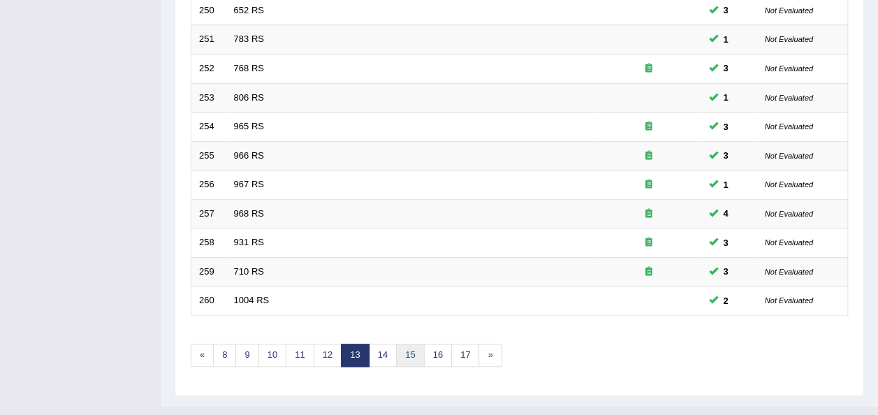
click at [408, 344] on link "15" at bounding box center [410, 355] width 28 height 23
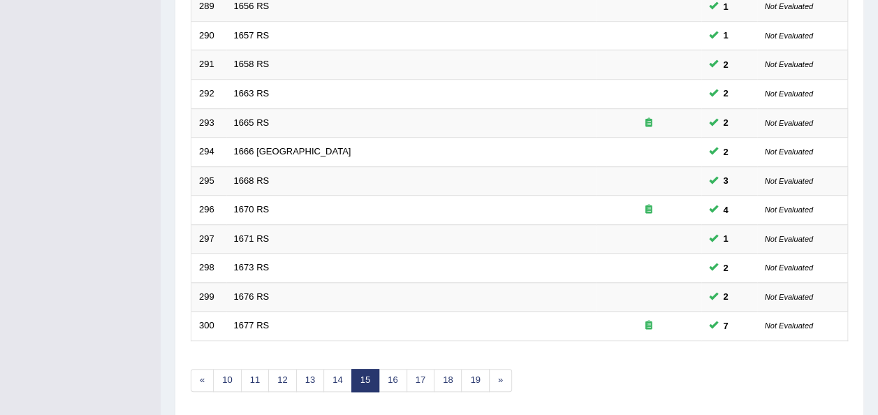
scroll to position [503, 0]
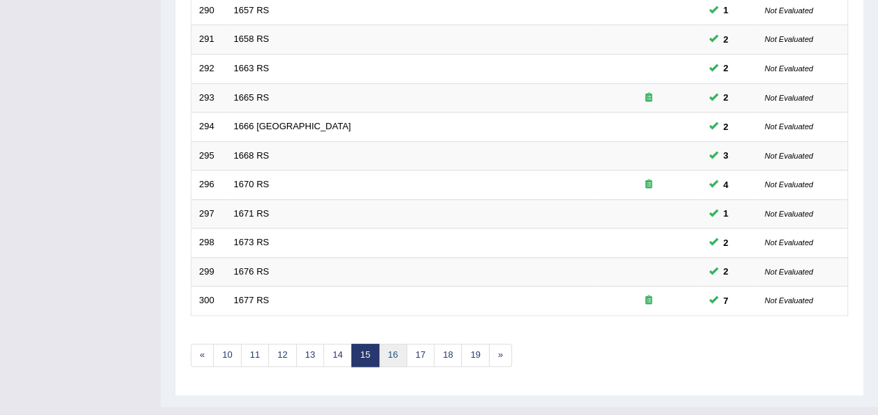
click at [387, 344] on link "16" at bounding box center [392, 355] width 28 height 23
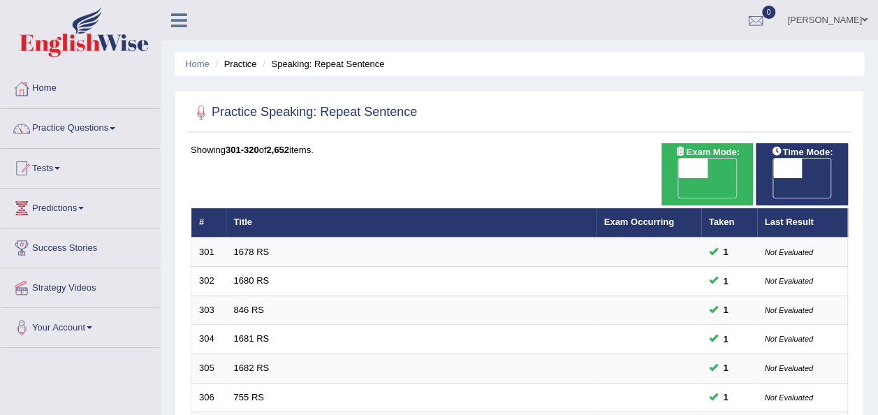
drag, startPoint x: 876, startPoint y: 373, endPoint x: 885, endPoint y: 380, distance: 10.9
click at [877, 380] on html "Toggle navigation Home Practice Questions Speaking Practice Read Aloud Repeat S…" at bounding box center [439, 207] width 878 height 415
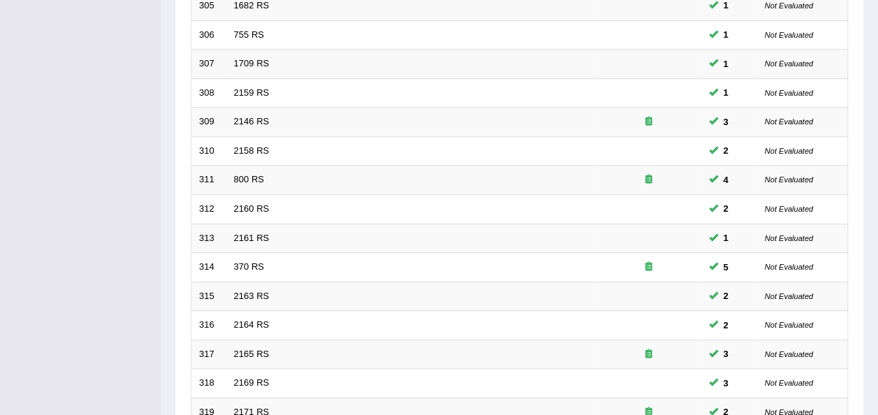
scroll to position [503, 0]
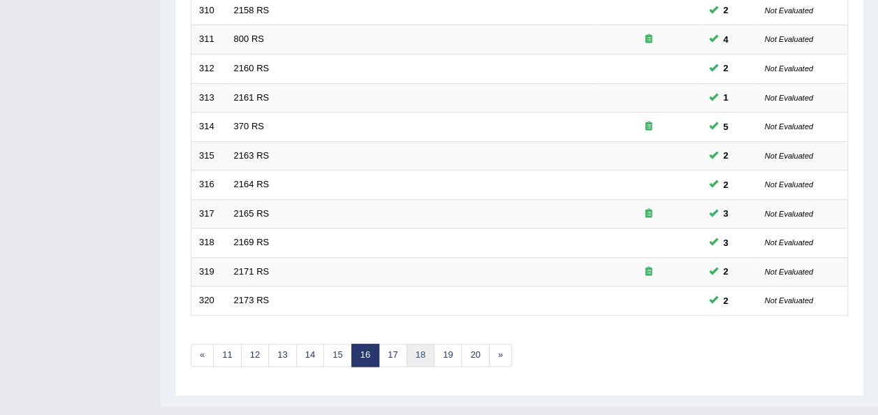
click at [415, 344] on link "18" at bounding box center [420, 355] width 28 height 23
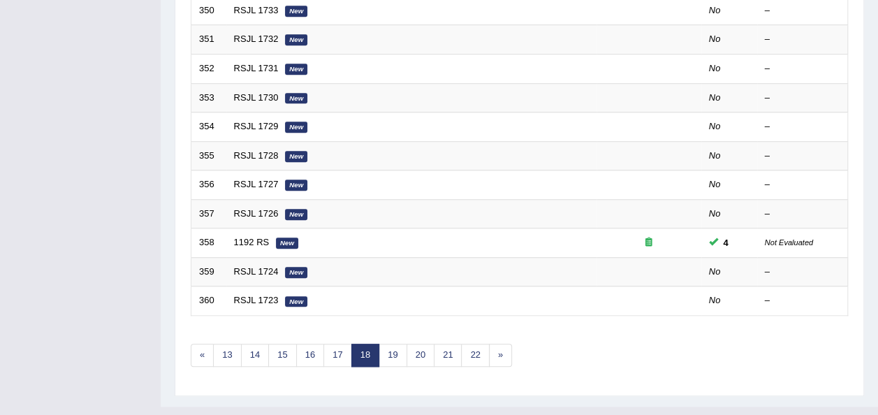
scroll to position [140, 0]
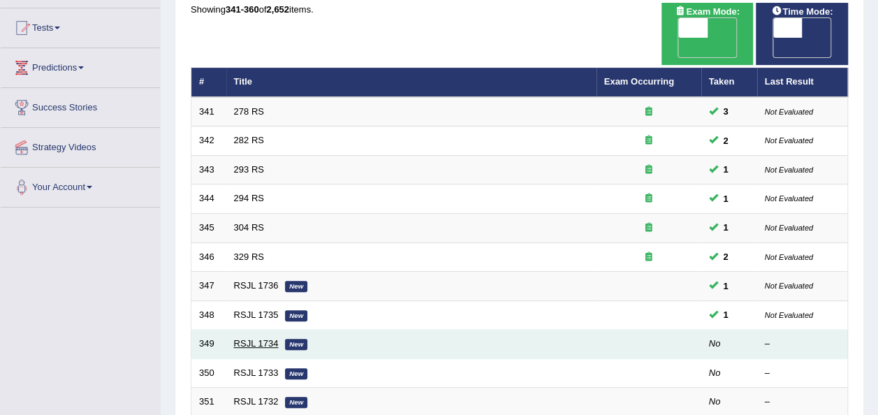
click at [257, 338] on link "RSJL 1734" at bounding box center [256, 343] width 45 height 10
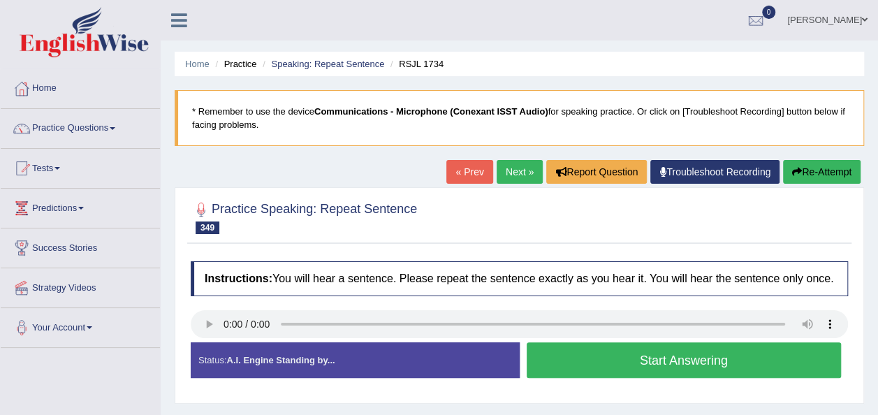
click at [578, 375] on button "Start Answering" at bounding box center [683, 360] width 315 height 36
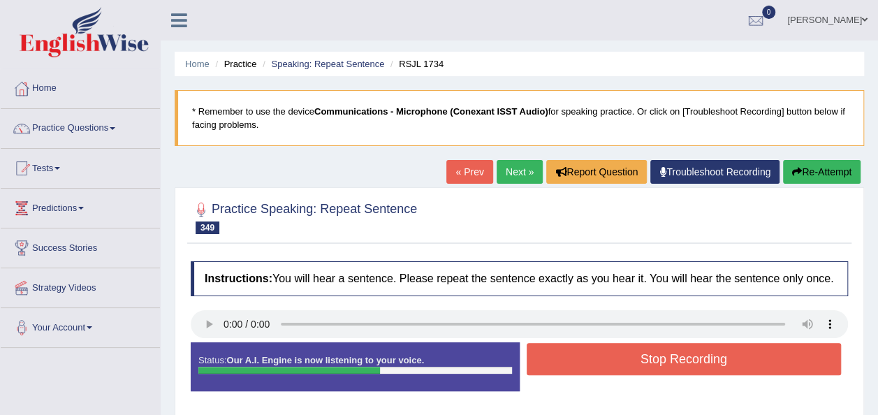
click at [575, 367] on button "Stop Recording" at bounding box center [683, 359] width 315 height 32
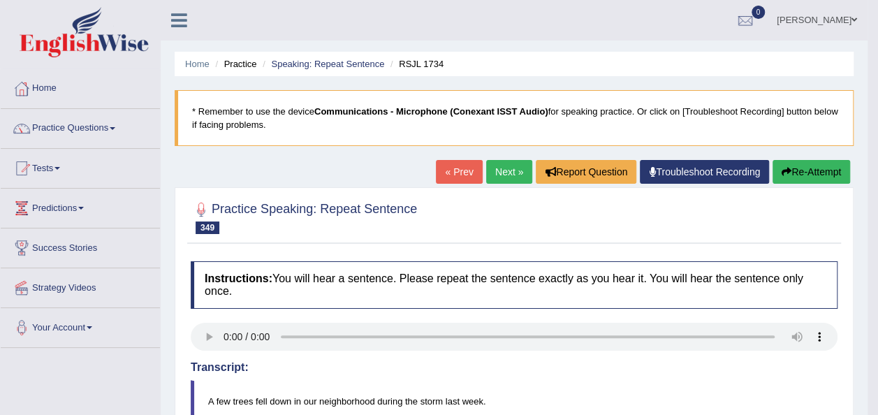
click at [507, 170] on link "Next »" at bounding box center [509, 172] width 46 height 24
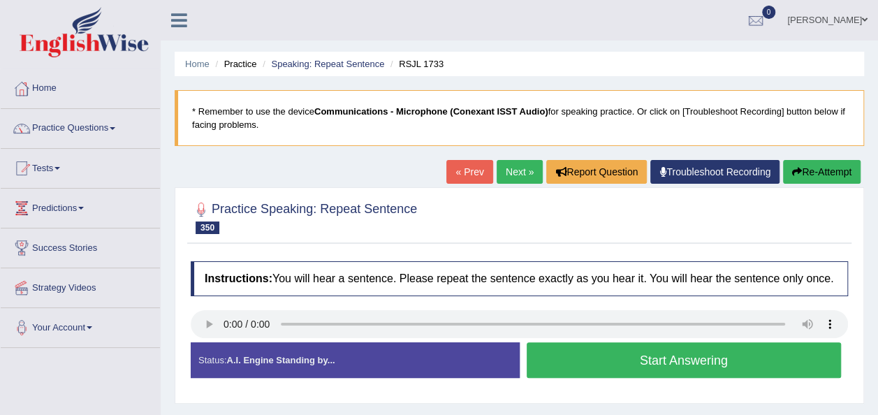
click at [538, 350] on button "Start Answering" at bounding box center [683, 360] width 315 height 36
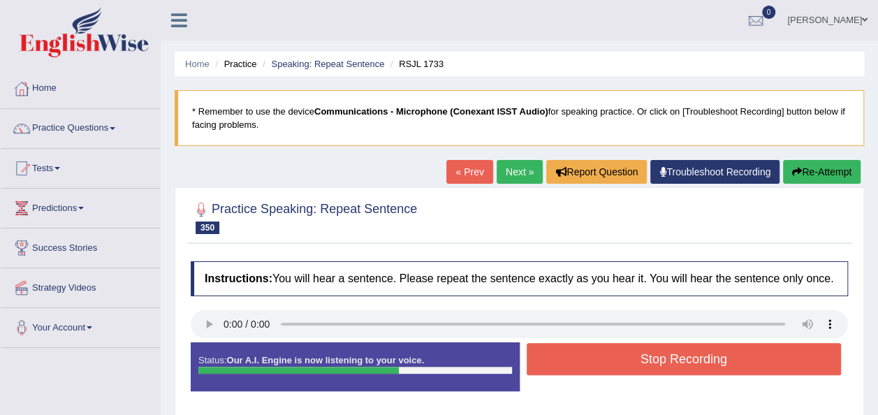
click at [538, 350] on button "Stop Recording" at bounding box center [683, 359] width 315 height 32
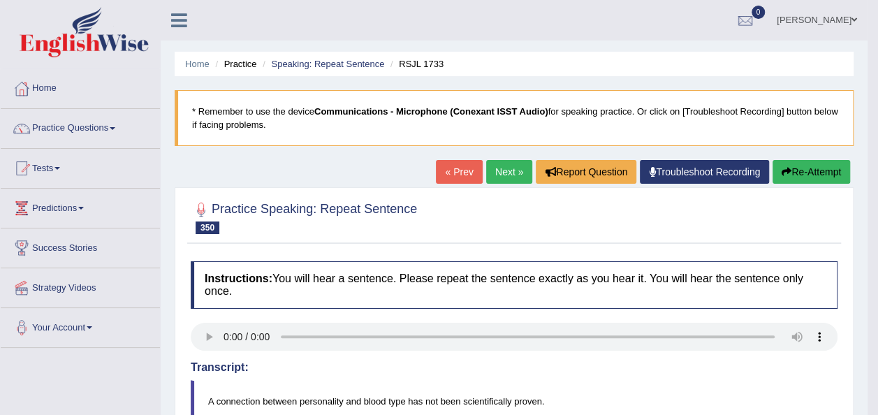
click at [509, 176] on link "Next »" at bounding box center [509, 172] width 46 height 24
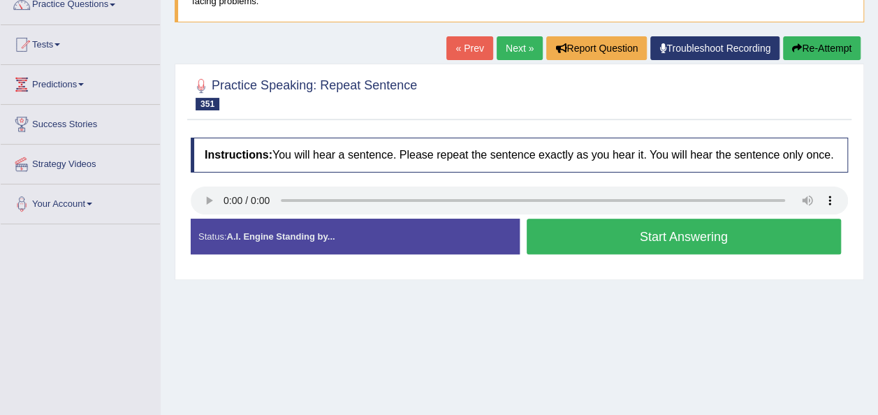
scroll to position [161, 0]
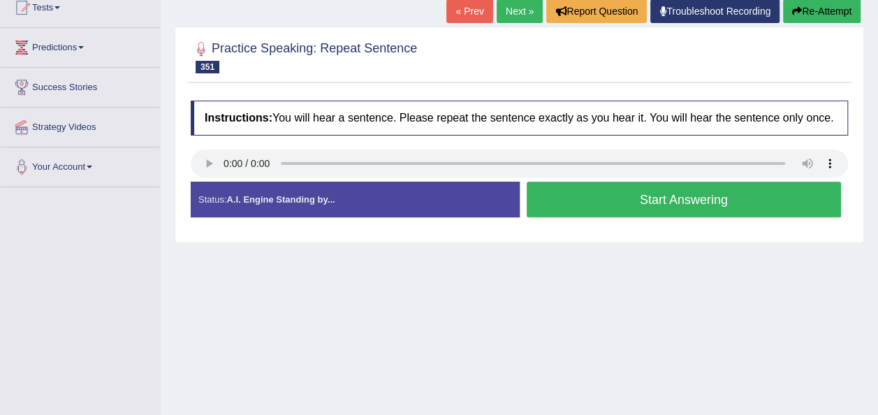
click at [580, 198] on button "Start Answering" at bounding box center [683, 200] width 315 height 36
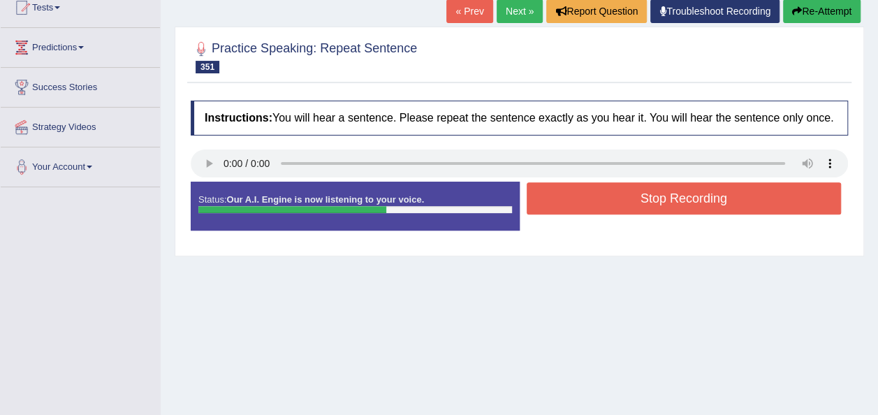
click at [580, 198] on button "Stop Recording" at bounding box center [683, 198] width 315 height 32
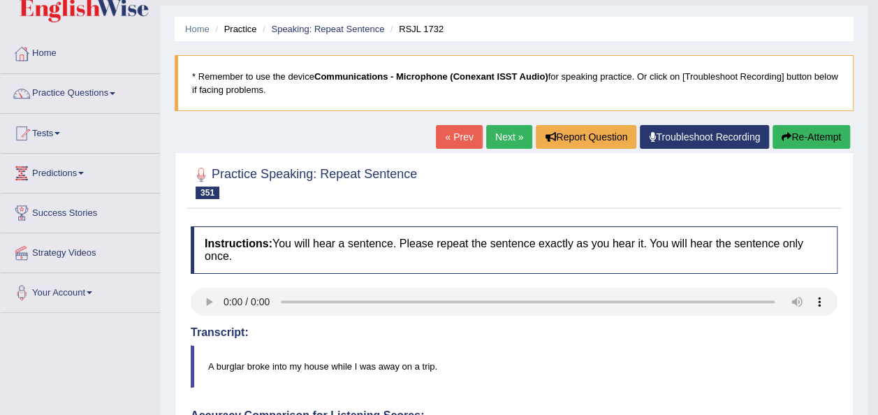
scroll to position [21, 0]
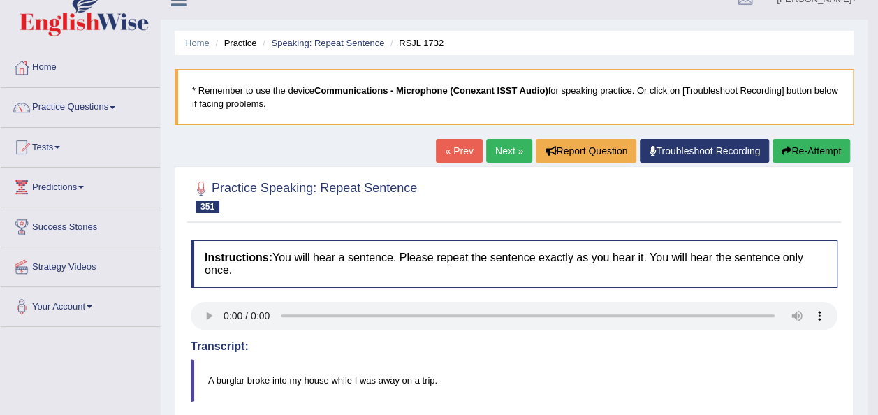
click at [514, 142] on link "Next »" at bounding box center [509, 151] width 46 height 24
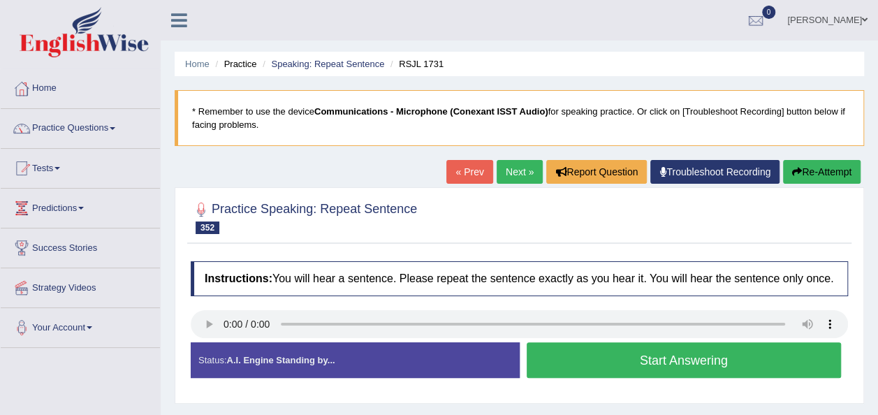
click at [588, 374] on button "Start Answering" at bounding box center [683, 360] width 315 height 36
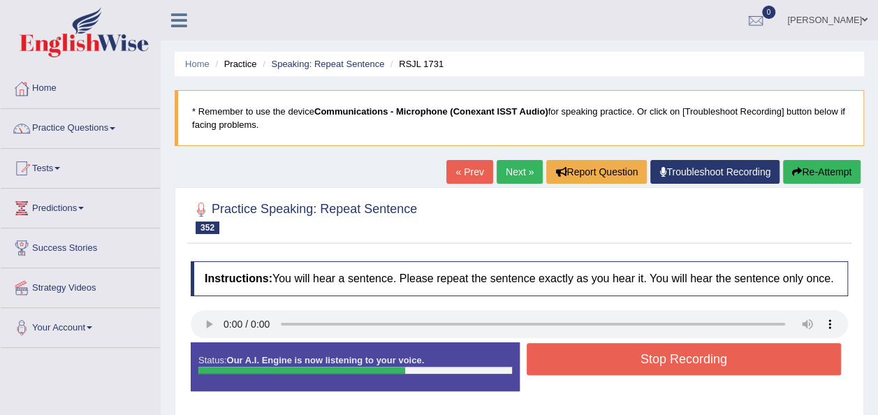
click at [631, 369] on button "Stop Recording" at bounding box center [683, 359] width 315 height 32
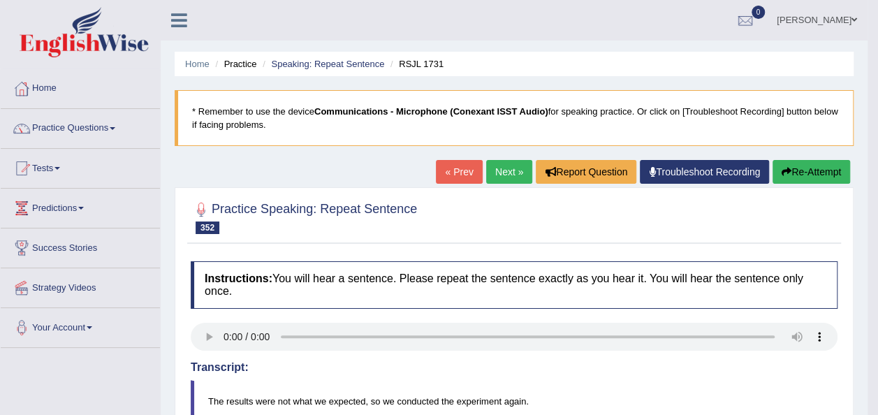
click at [811, 175] on button "Re-Attempt" at bounding box center [811, 172] width 78 height 24
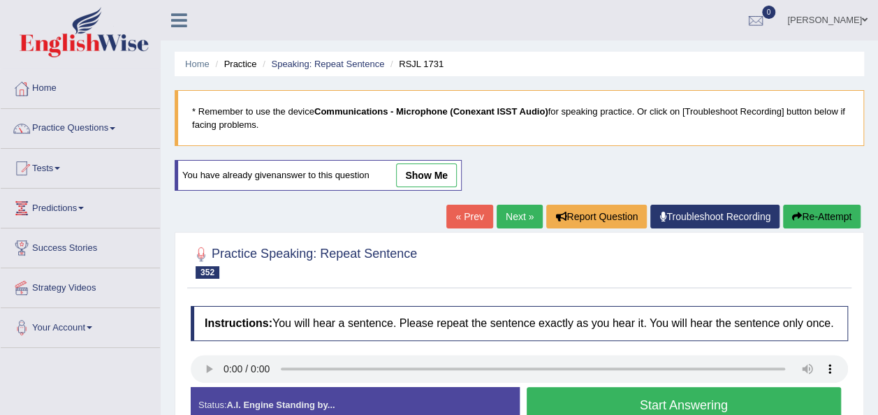
click at [605, 397] on button "Start Answering" at bounding box center [683, 405] width 315 height 36
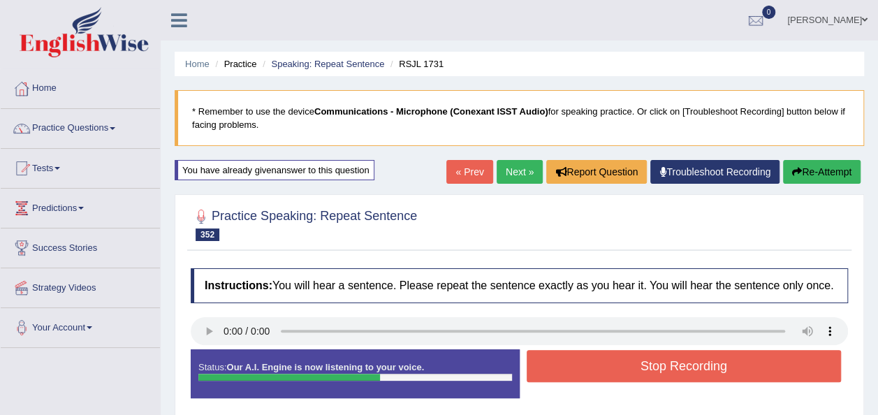
click at [627, 370] on button "Stop Recording" at bounding box center [683, 366] width 315 height 32
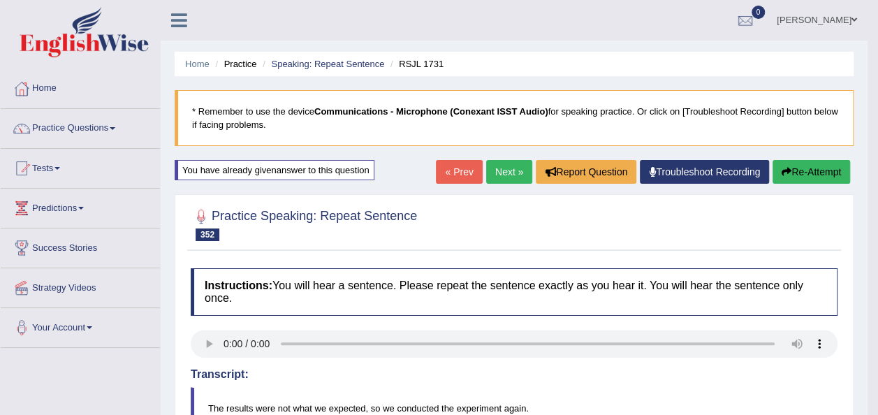
click at [818, 170] on button "Re-Attempt" at bounding box center [811, 172] width 78 height 24
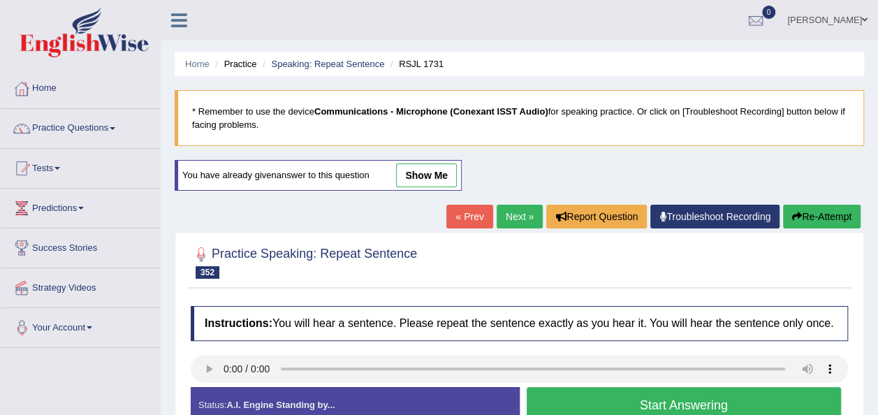
click at [566, 400] on button "Start Answering" at bounding box center [683, 405] width 315 height 36
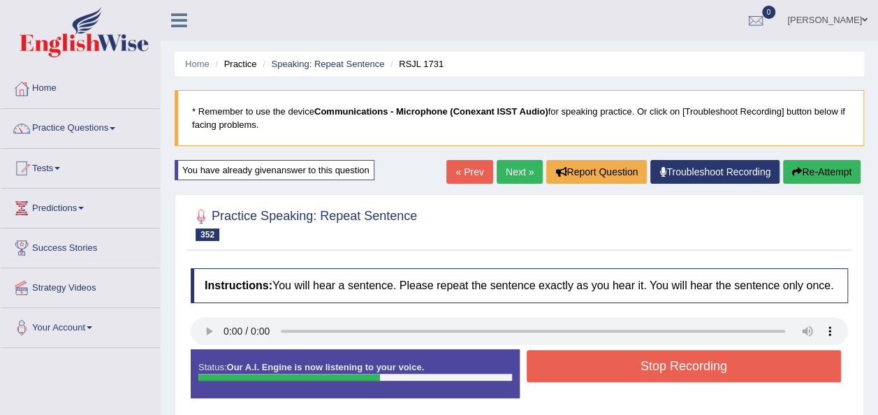
click at [582, 370] on button "Stop Recording" at bounding box center [683, 366] width 315 height 32
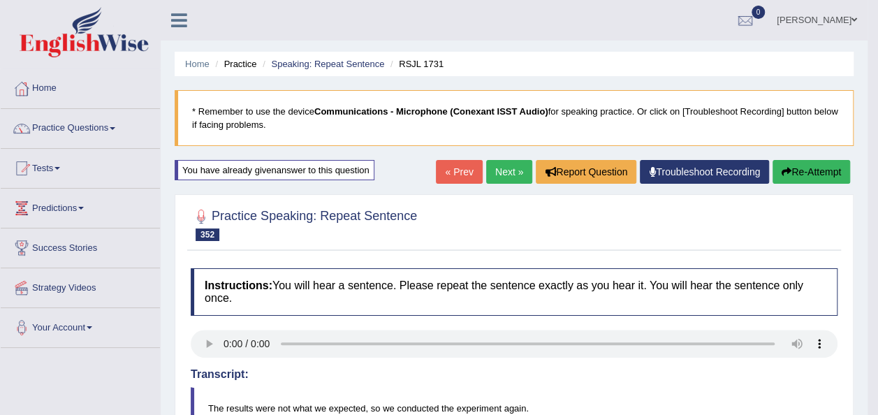
click at [513, 166] on link "Next »" at bounding box center [509, 172] width 46 height 24
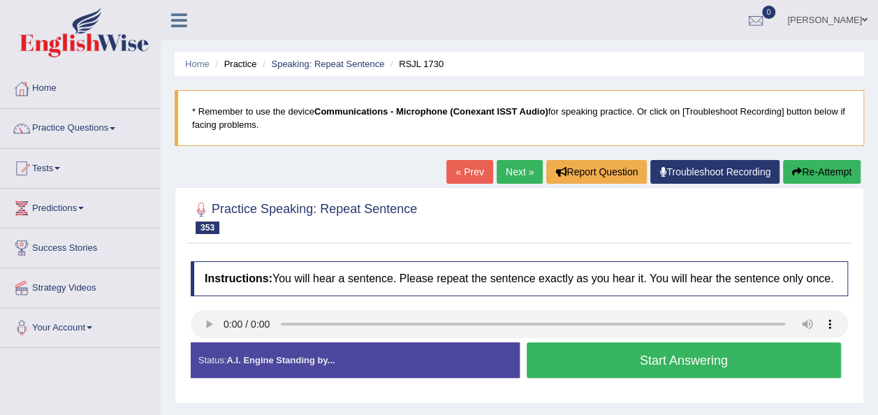
click at [554, 358] on button "Start Answering" at bounding box center [683, 360] width 315 height 36
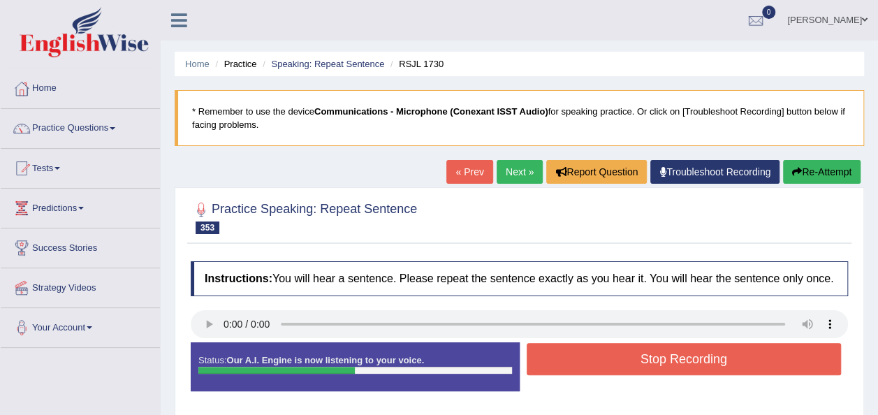
click at [599, 352] on button "Stop Recording" at bounding box center [683, 359] width 315 height 32
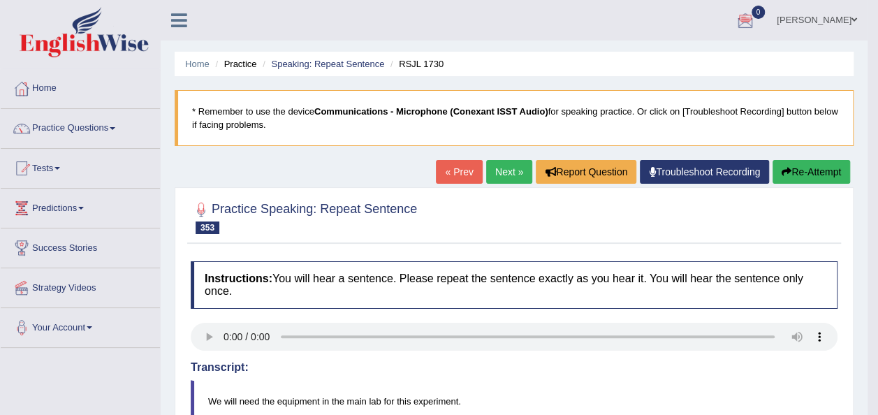
click at [500, 182] on link "Next »" at bounding box center [509, 172] width 46 height 24
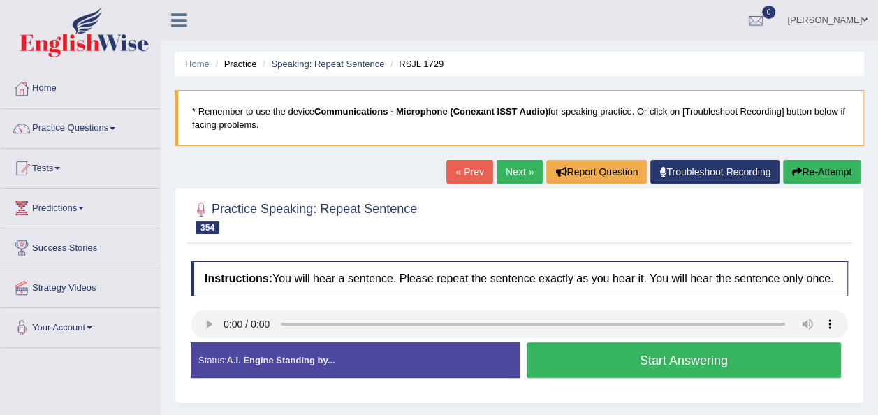
click at [559, 353] on button "Start Answering" at bounding box center [683, 360] width 315 height 36
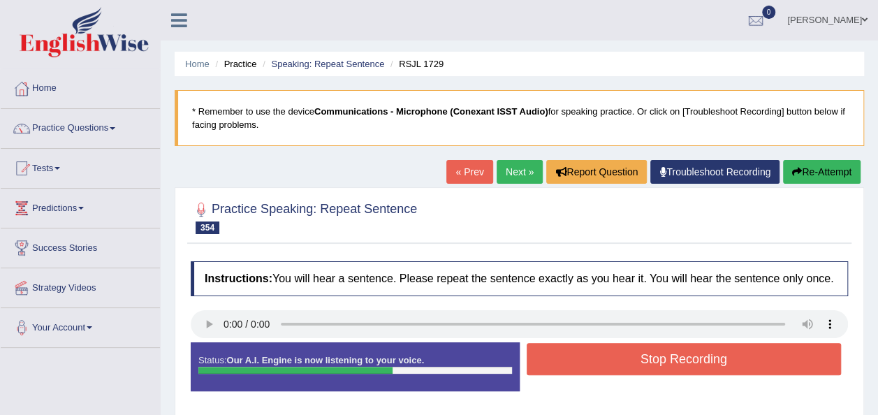
click at [559, 353] on button "Stop Recording" at bounding box center [683, 359] width 315 height 32
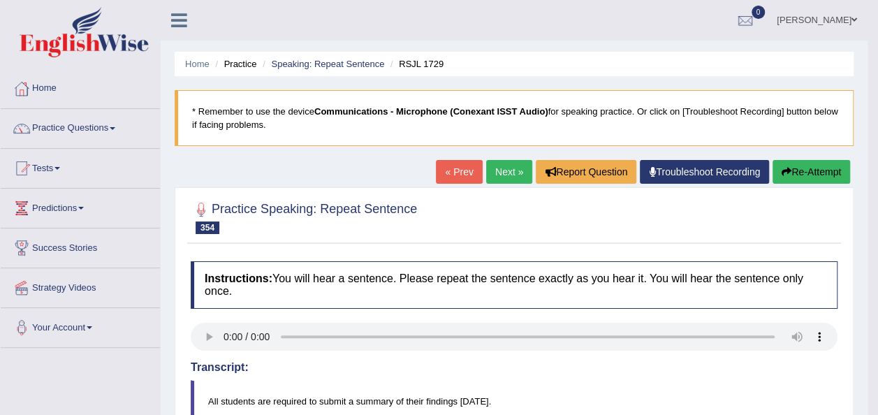
click at [508, 169] on link "Next »" at bounding box center [509, 172] width 46 height 24
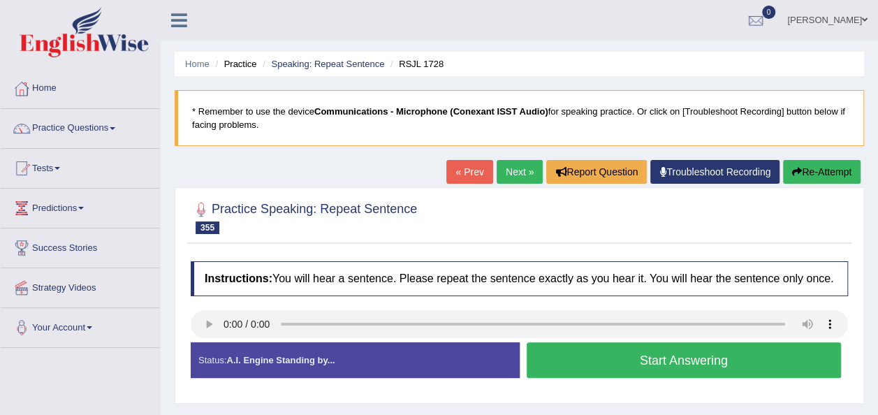
click at [593, 362] on button "Start Answering" at bounding box center [683, 360] width 315 height 36
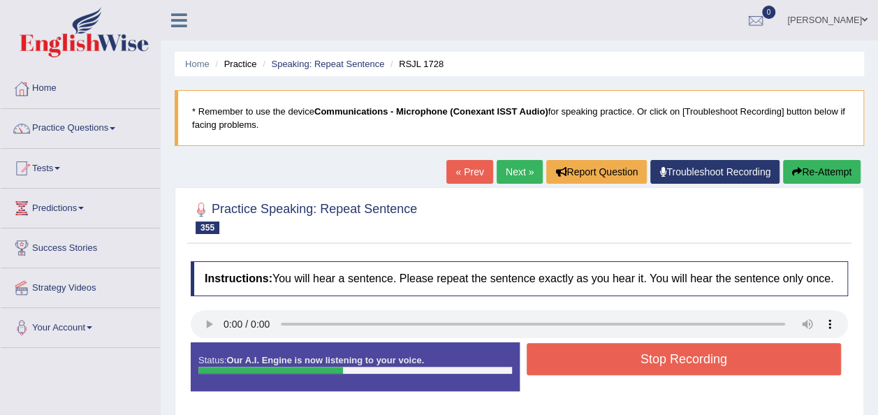
click at [593, 362] on button "Stop Recording" at bounding box center [683, 359] width 315 height 32
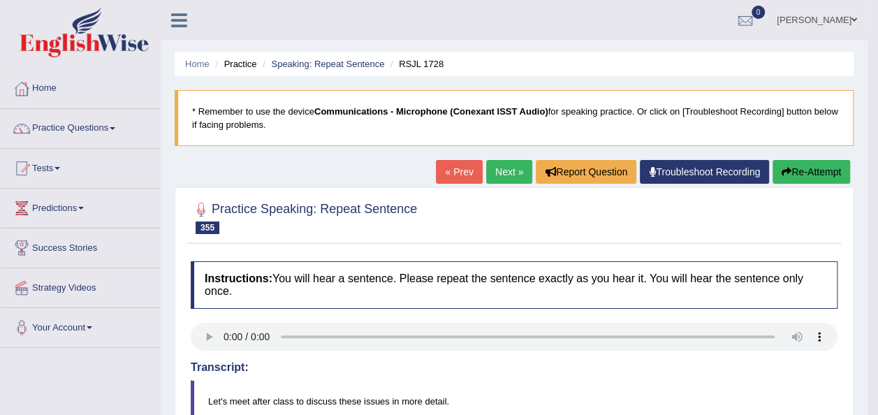
click at [503, 177] on link "Next »" at bounding box center [509, 172] width 46 height 24
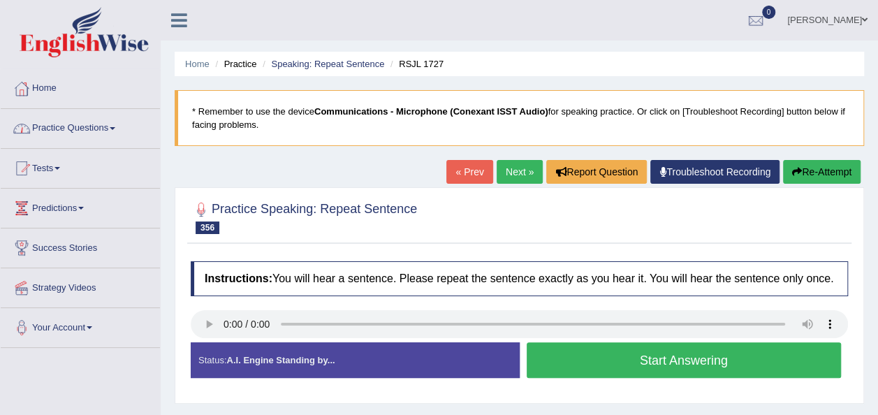
click at [115, 127] on span at bounding box center [113, 128] width 6 height 3
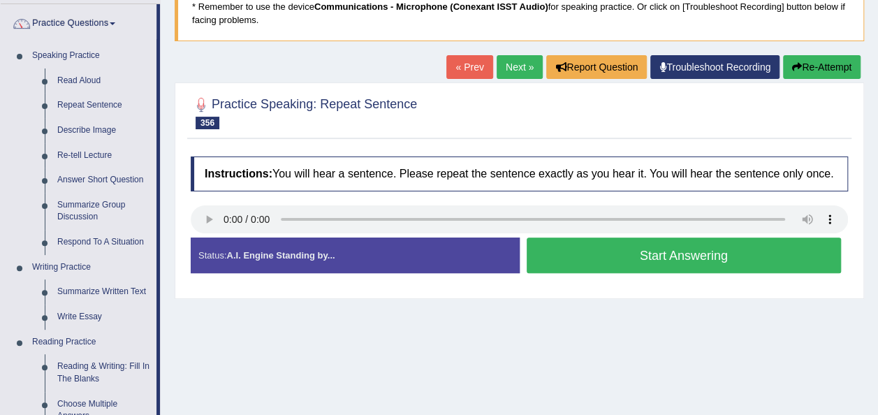
scroll to position [147, 0]
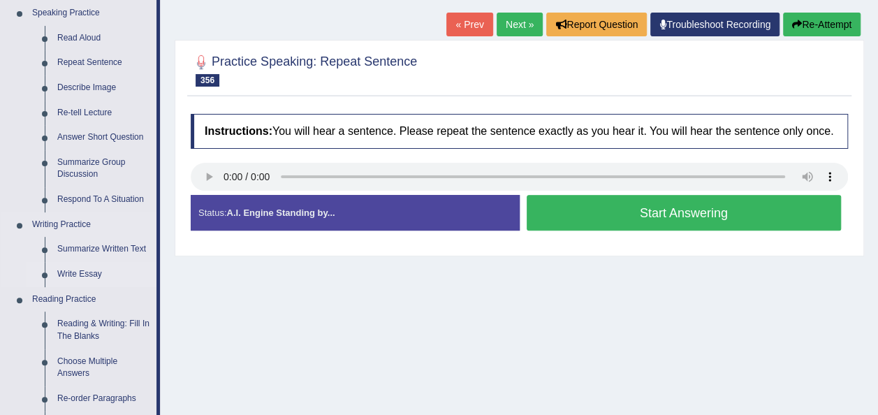
click at [87, 273] on link "Write Essay" at bounding box center [103, 274] width 105 height 25
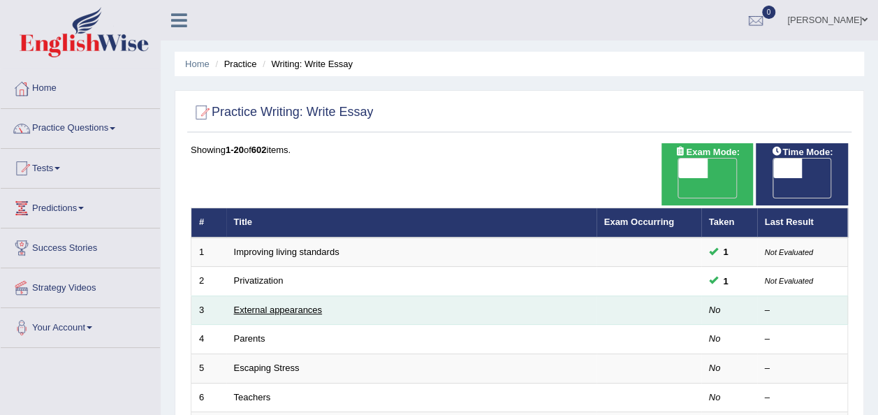
click at [319, 304] on link "External appearances" at bounding box center [278, 309] width 88 height 10
